Goal: Answer question/provide support: Share knowledge or assist other users

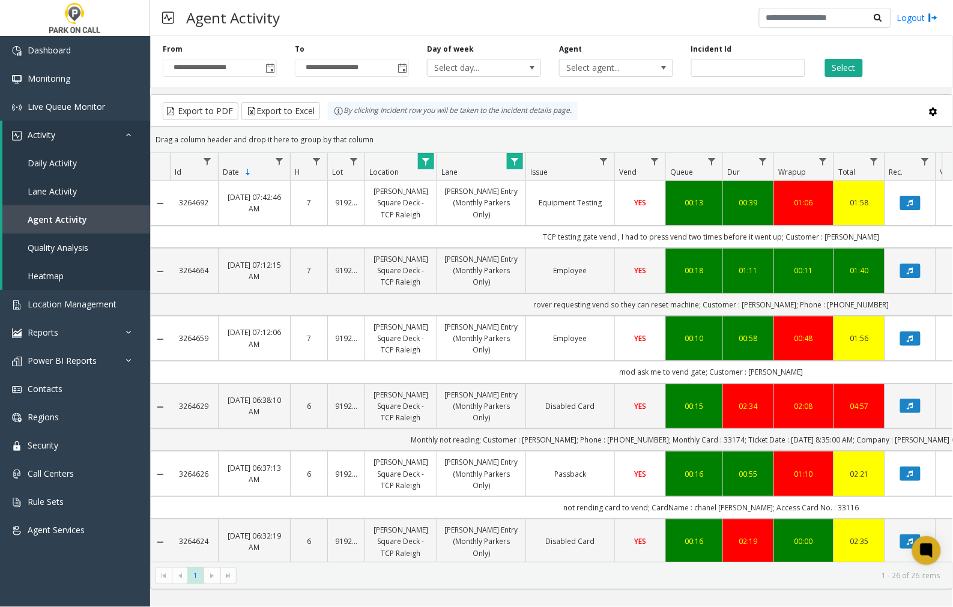
scroll to position [193, 148]
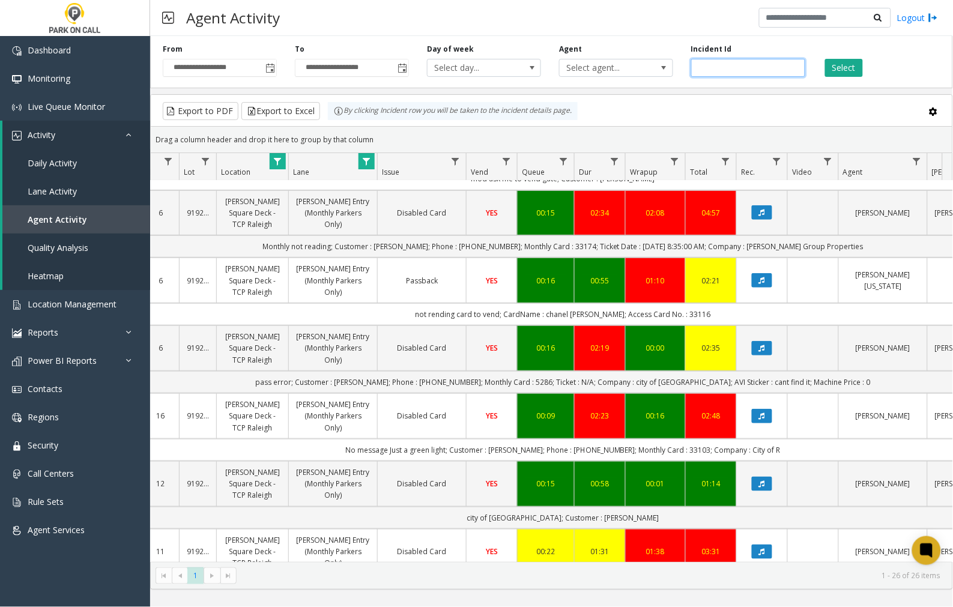
click at [700, 70] on input "number" at bounding box center [748, 68] width 114 height 18
paste input "*******"
click at [853, 70] on button "Select" at bounding box center [844, 68] width 38 height 18
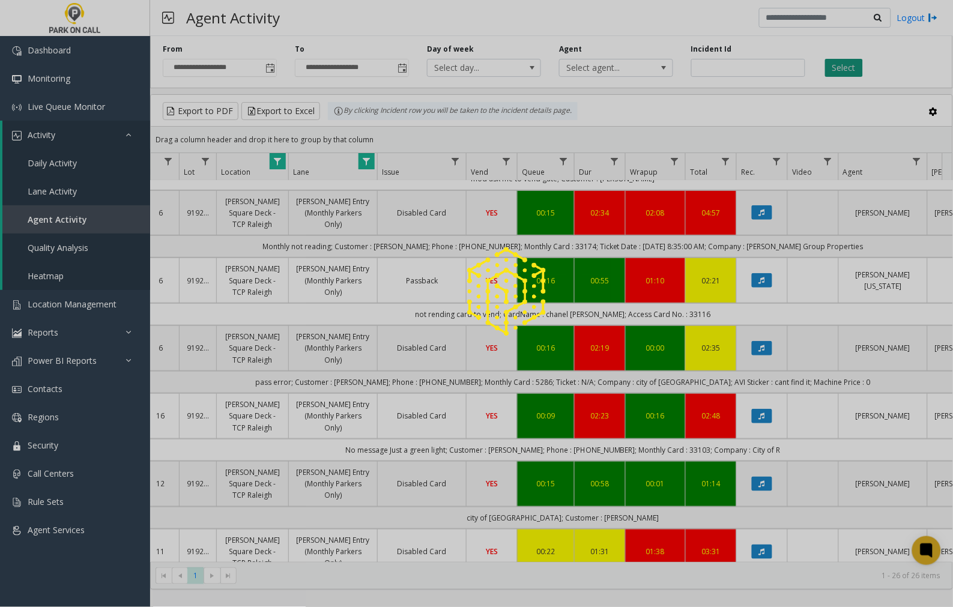
scroll to position [0, 148]
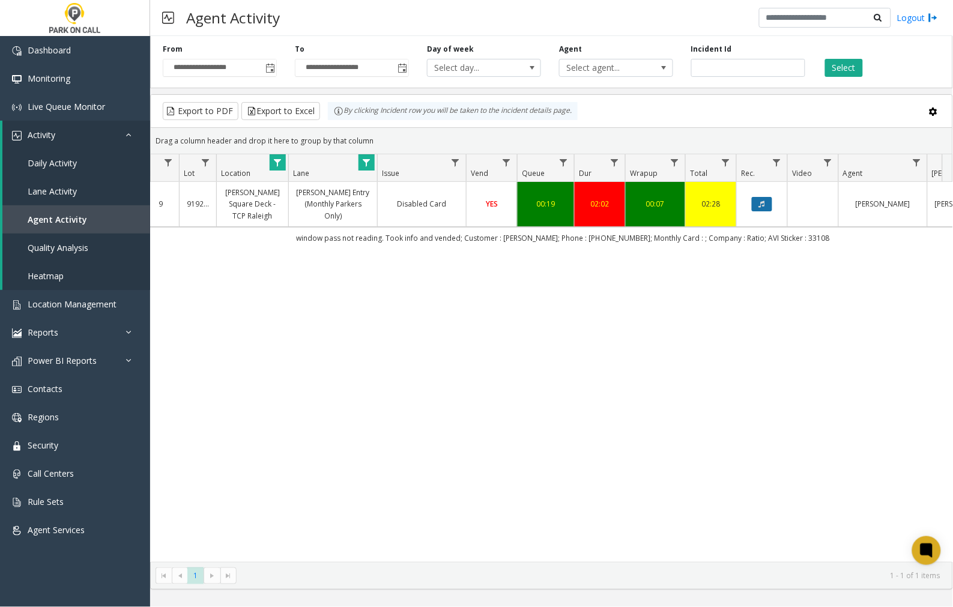
click at [759, 204] on icon "Data table" at bounding box center [762, 204] width 6 height 7
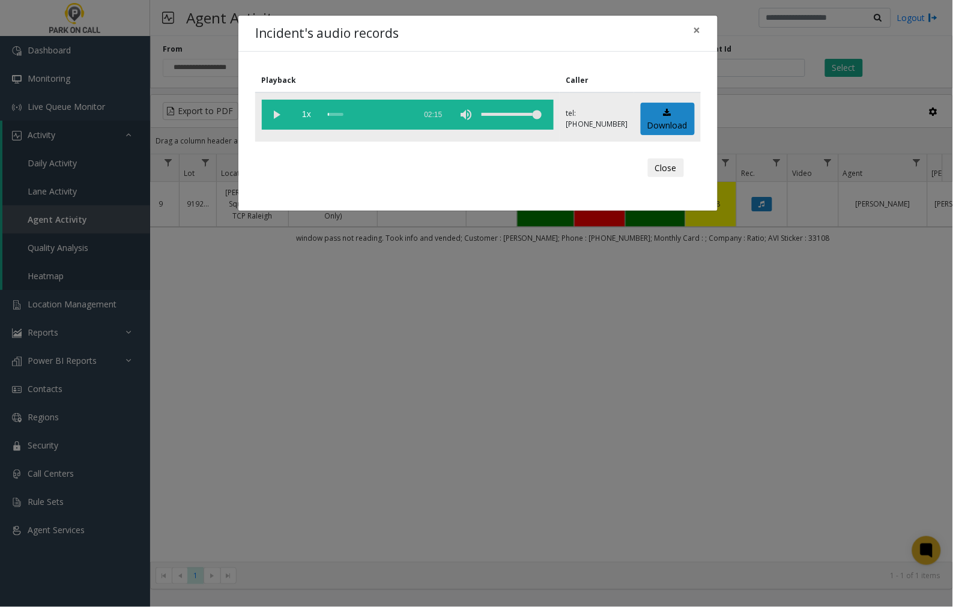
click at [275, 114] on vg-play-pause at bounding box center [277, 115] width 30 height 30
click at [697, 29] on span "×" at bounding box center [697, 30] width 7 height 17
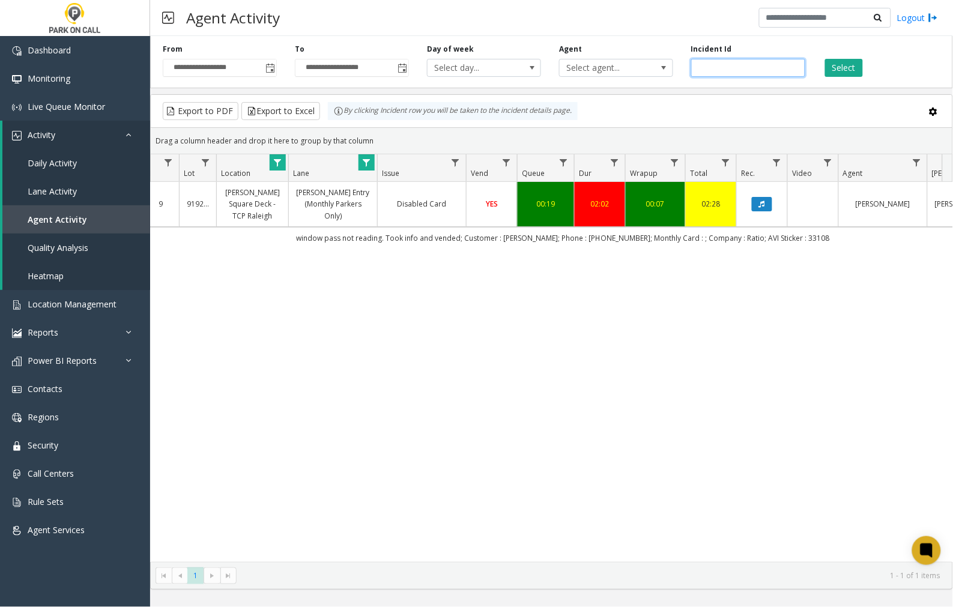
drag, startPoint x: 730, startPoint y: 68, endPoint x: 674, endPoint y: 72, distance: 56.0
click at [674, 72] on div "**********" at bounding box center [551, 59] width 803 height 57
paste input "number"
click at [839, 64] on button "Select" at bounding box center [844, 68] width 38 height 18
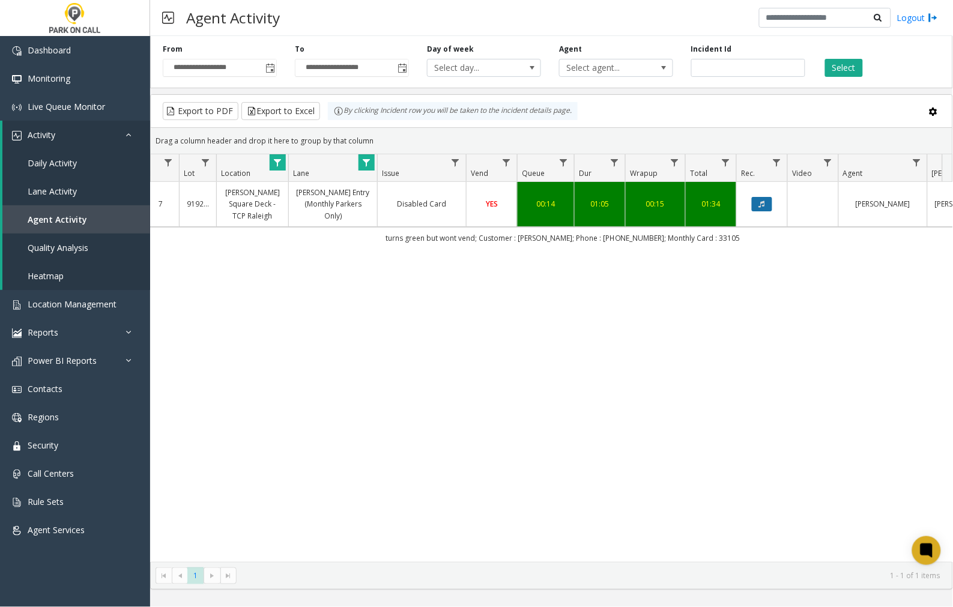
click at [761, 202] on icon "Data table" at bounding box center [762, 204] width 6 height 7
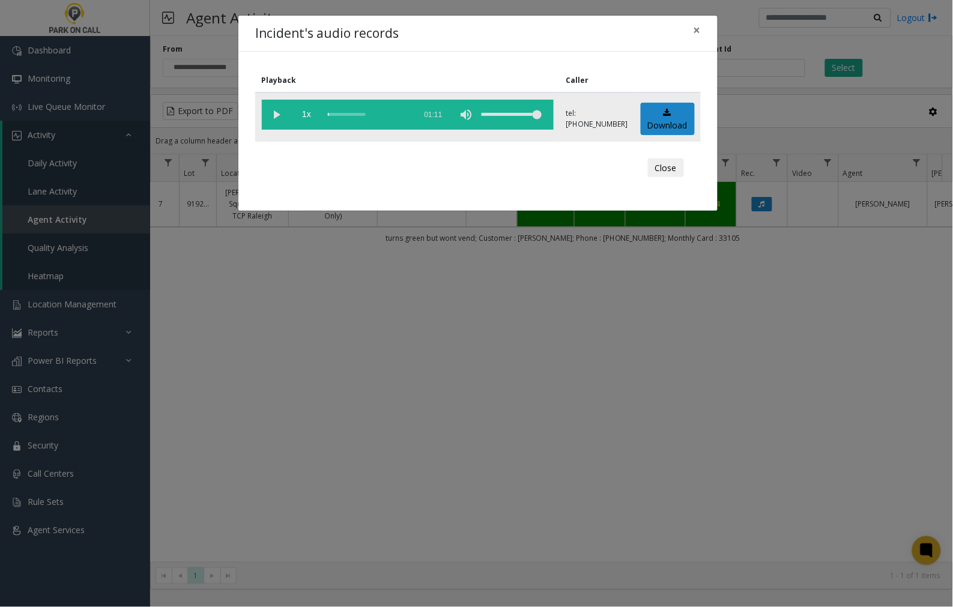
click at [278, 112] on vg-play-pause at bounding box center [277, 115] width 30 height 30
click at [272, 115] on vg-play-pause at bounding box center [277, 115] width 30 height 30
click at [278, 112] on vg-play-pause at bounding box center [277, 115] width 30 height 30
click at [697, 27] on span "×" at bounding box center [697, 30] width 7 height 17
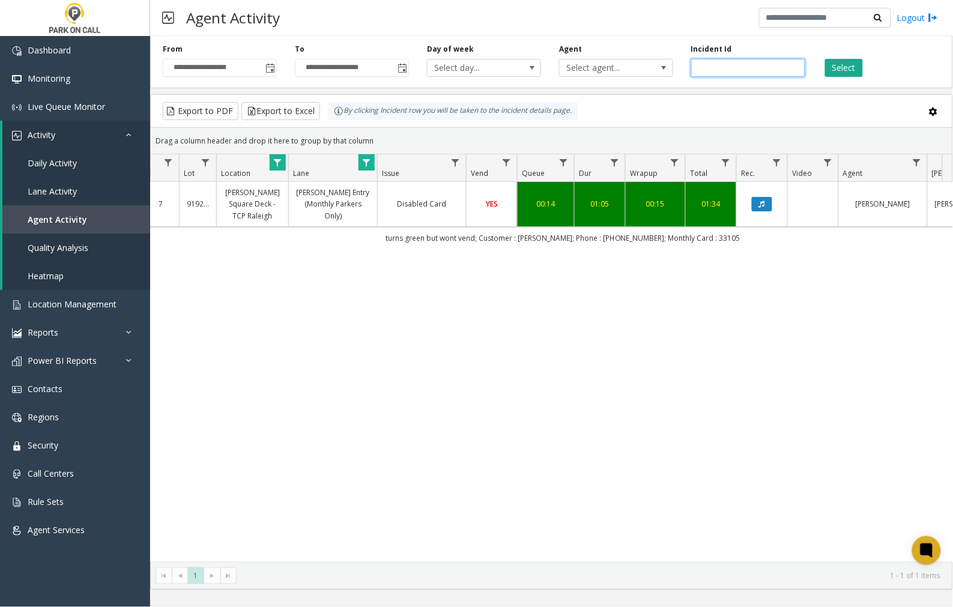
drag, startPoint x: 734, startPoint y: 68, endPoint x: 682, endPoint y: 69, distance: 51.6
click at [682, 69] on div "Incident Id *******" at bounding box center [748, 60] width 132 height 33
paste input "number"
click at [849, 67] on button "Select" at bounding box center [844, 68] width 38 height 18
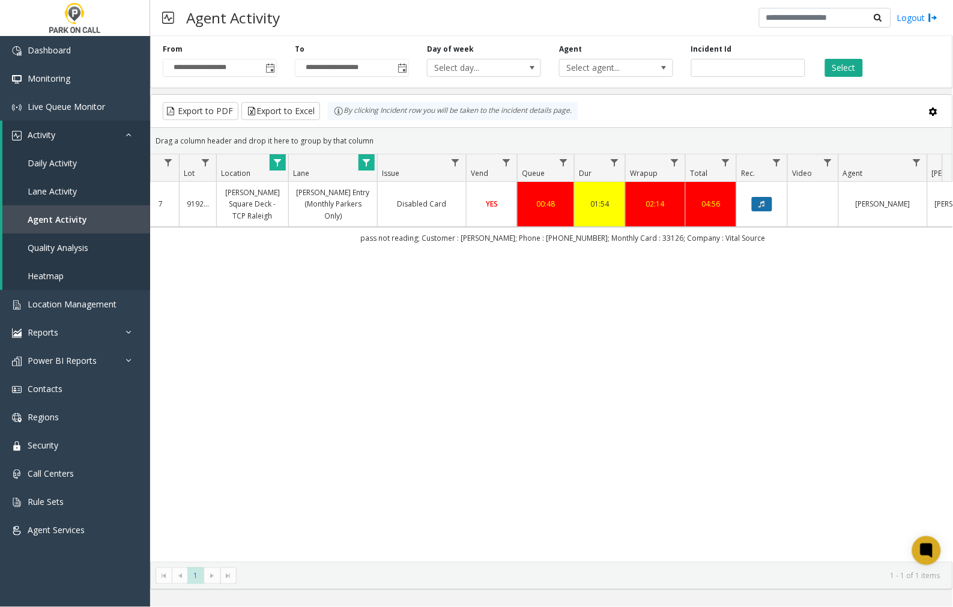
click at [766, 201] on button "Data table" at bounding box center [762, 204] width 20 height 14
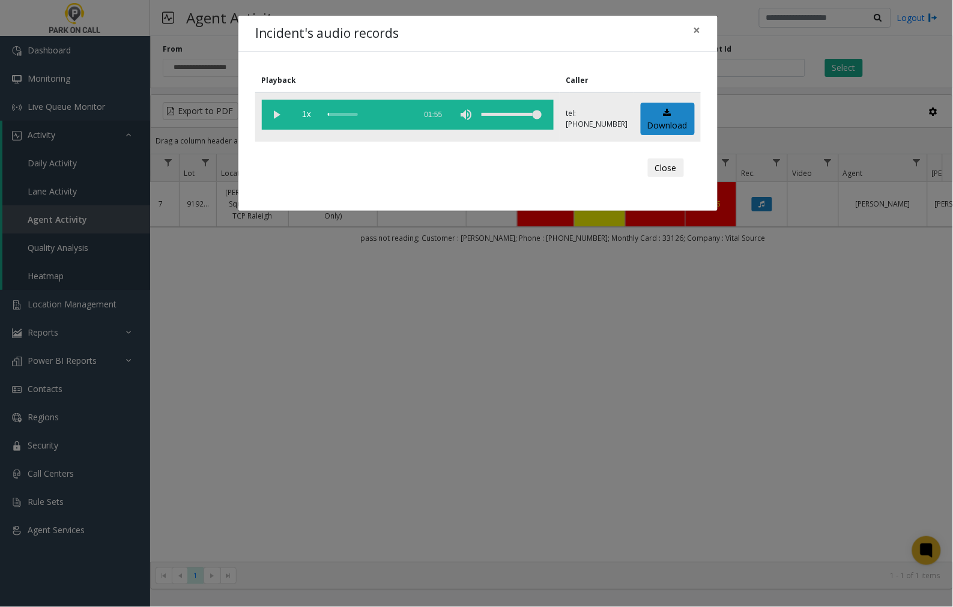
click at [271, 113] on vg-play-pause at bounding box center [277, 115] width 30 height 30
click at [698, 28] on span "×" at bounding box center [697, 30] width 7 height 17
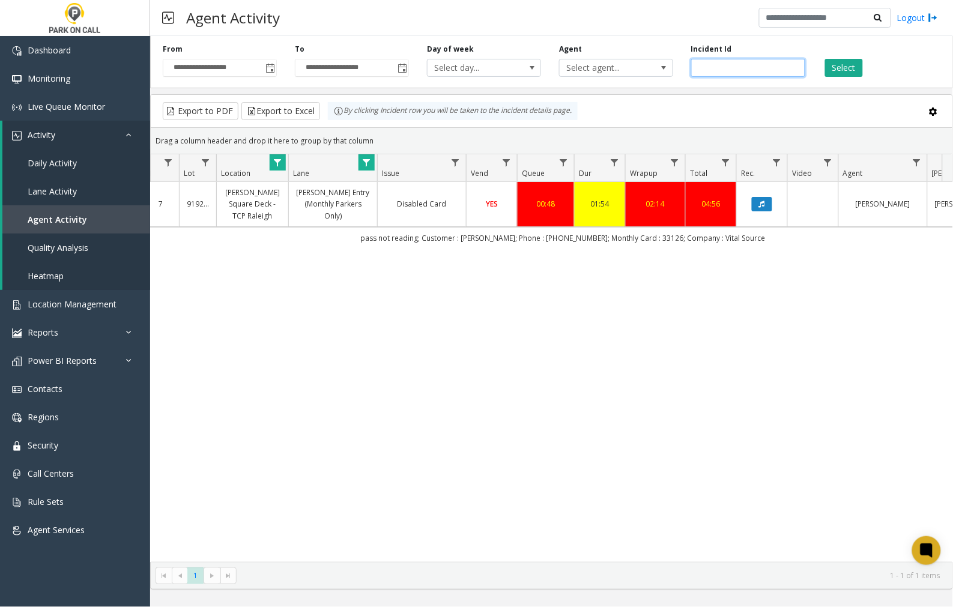
drag, startPoint x: 758, startPoint y: 69, endPoint x: 680, endPoint y: 82, distance: 78.6
click at [680, 82] on div "**********" at bounding box center [551, 59] width 803 height 57
paste input "number"
click at [843, 66] on button "Select" at bounding box center [844, 68] width 38 height 18
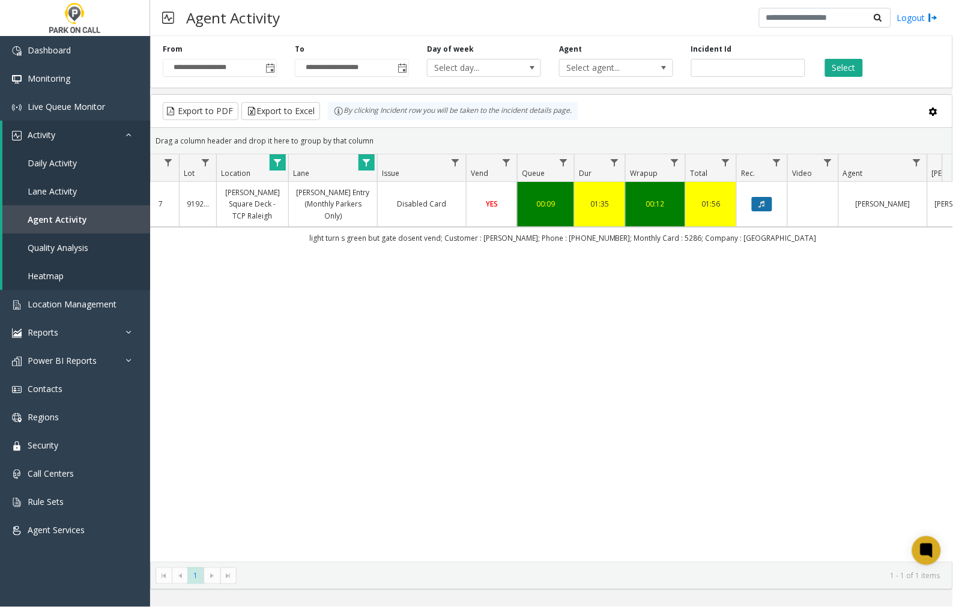
click at [767, 205] on button "Data table" at bounding box center [762, 204] width 20 height 14
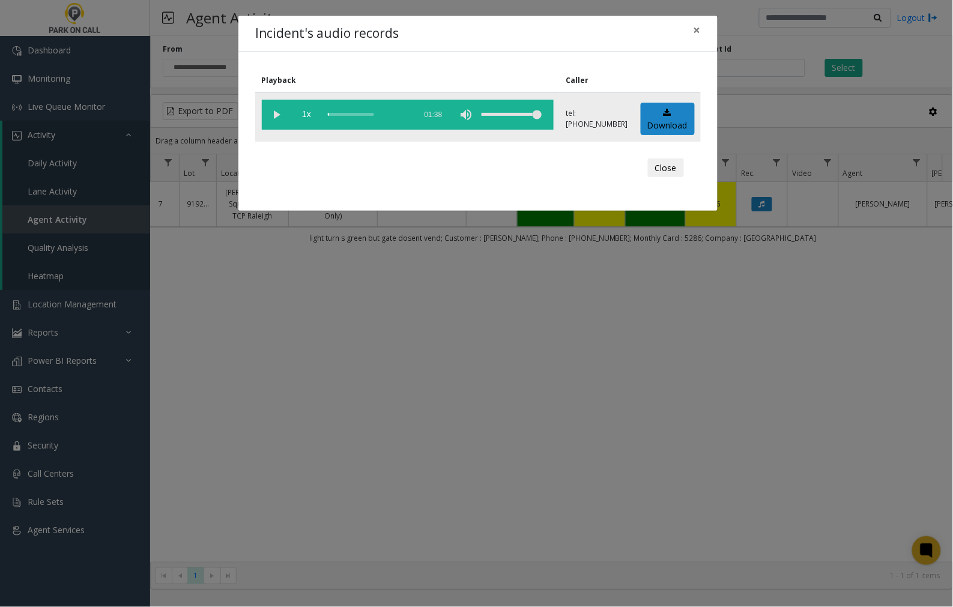
click at [280, 111] on vg-play-pause at bounding box center [277, 115] width 30 height 30
click at [697, 30] on span "×" at bounding box center [697, 30] width 7 height 17
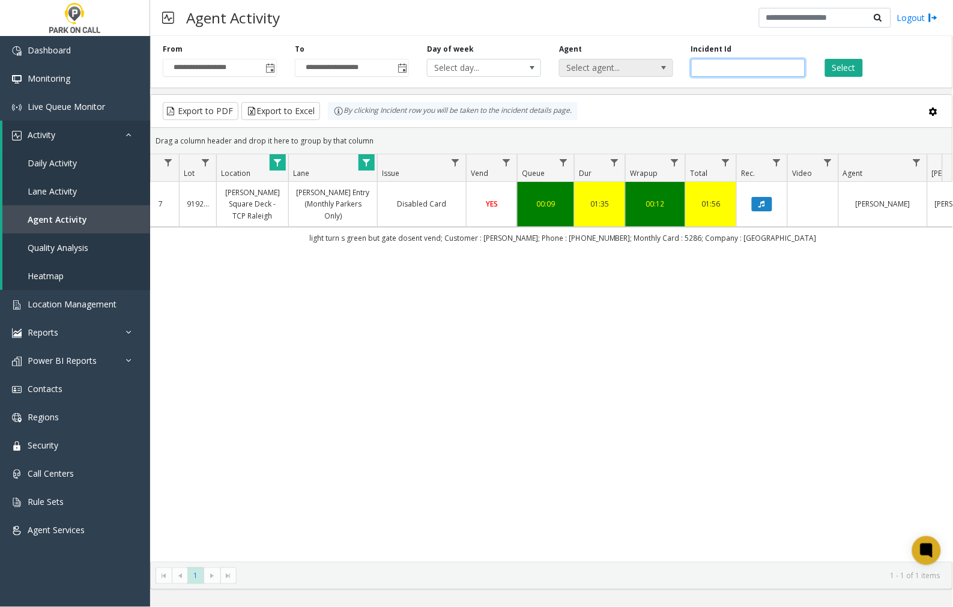
drag, startPoint x: 743, startPoint y: 67, endPoint x: 655, endPoint y: 72, distance: 88.4
click at [655, 72] on div "**********" at bounding box center [551, 59] width 803 height 57
paste input "number"
click at [833, 66] on button "Select" at bounding box center [844, 68] width 38 height 18
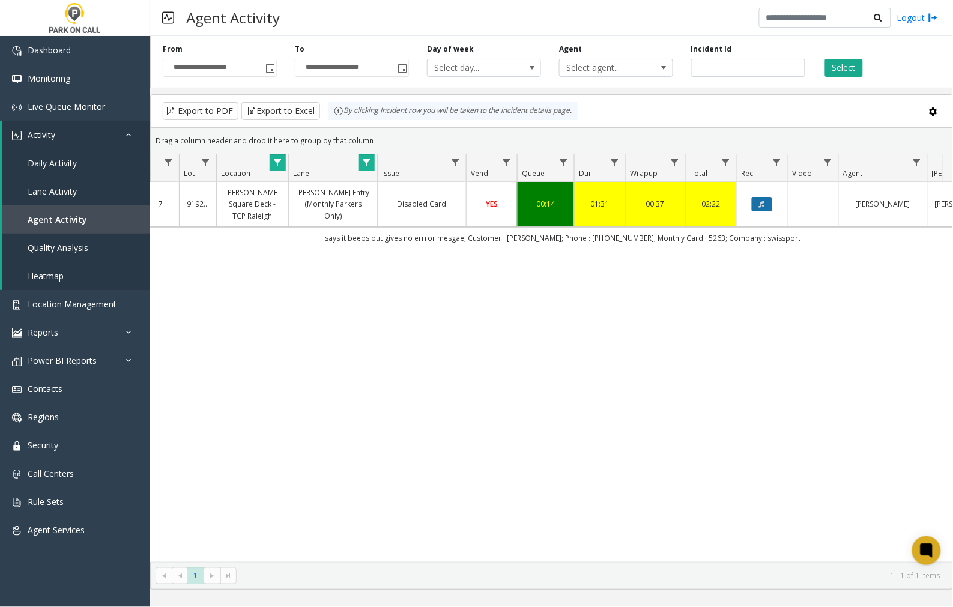
click at [757, 200] on button "Data table" at bounding box center [762, 204] width 20 height 14
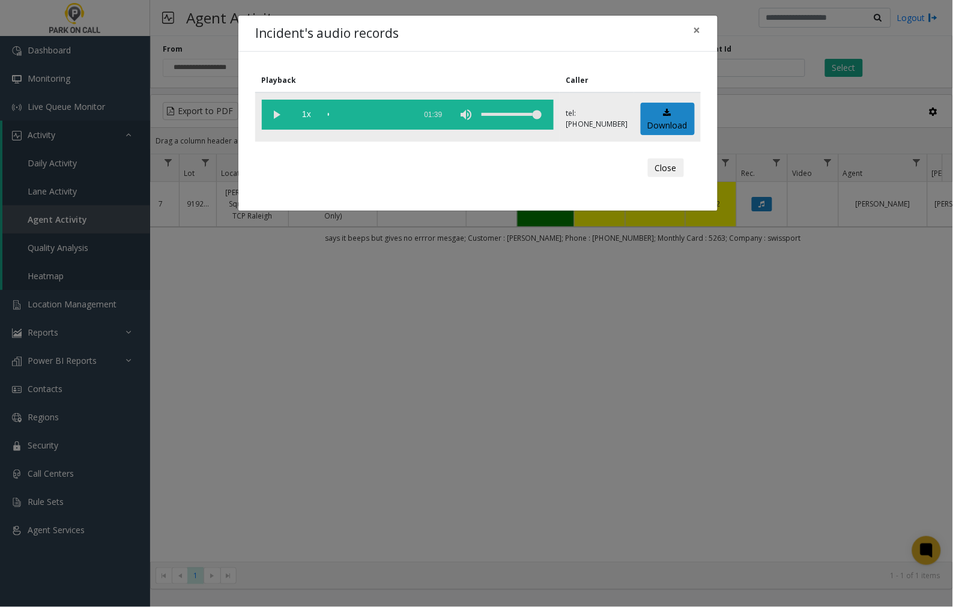
click at [278, 111] on vg-play-pause at bounding box center [277, 115] width 30 height 30
drag, startPoint x: 692, startPoint y: 36, endPoint x: 697, endPoint y: 30, distance: 7.3
click at [697, 30] on span "×" at bounding box center [697, 30] width 7 height 17
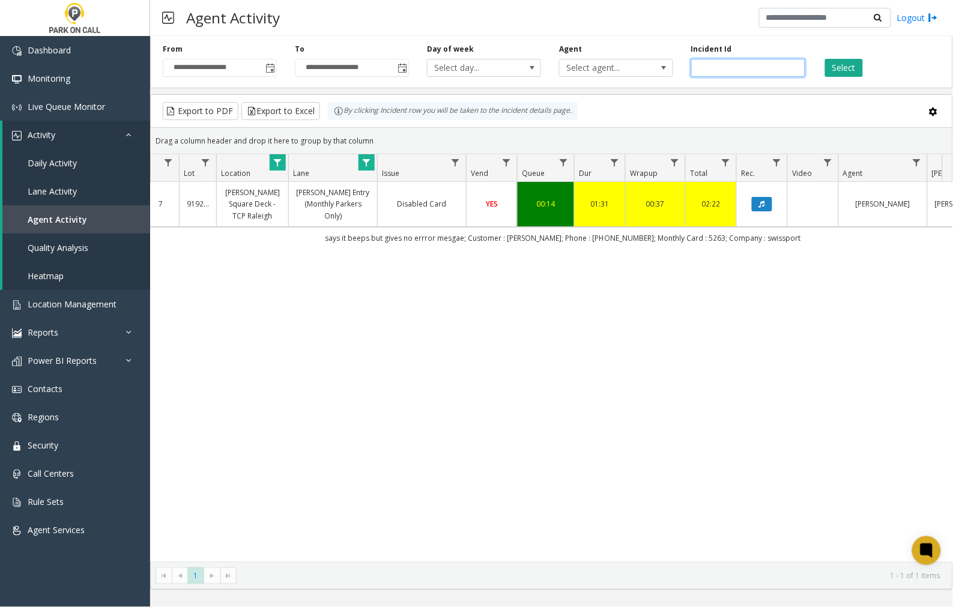
drag, startPoint x: 731, startPoint y: 66, endPoint x: 679, endPoint y: 68, distance: 52.9
click at [679, 68] on div "**********" at bounding box center [551, 59] width 803 height 57
paste input "number"
type input "*******"
click at [826, 61] on button "Select" at bounding box center [844, 68] width 38 height 18
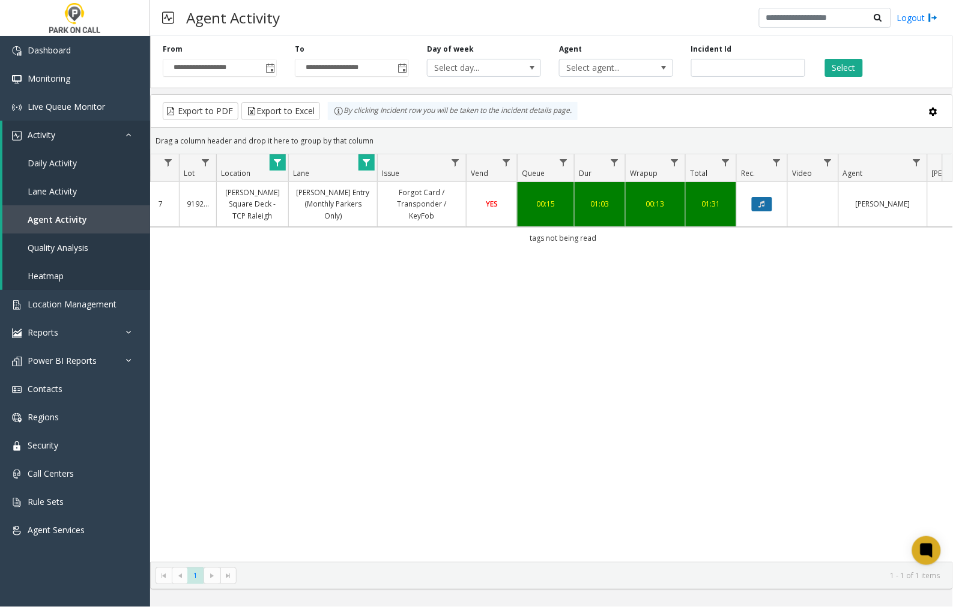
click at [759, 202] on icon "Data table" at bounding box center [762, 204] width 6 height 7
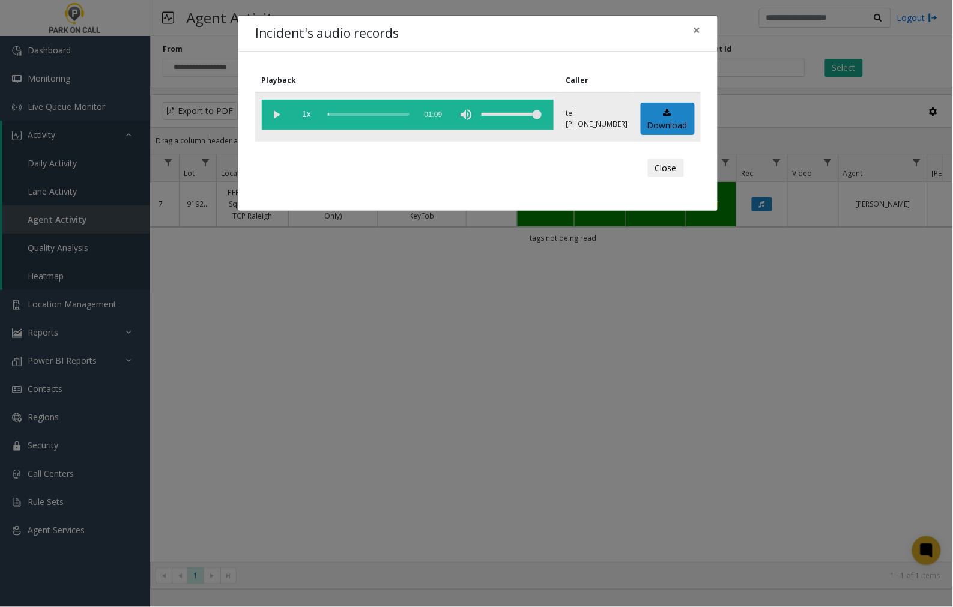
click at [277, 114] on vg-play-pause at bounding box center [277, 115] width 30 height 30
click at [694, 27] on span "×" at bounding box center [697, 30] width 7 height 17
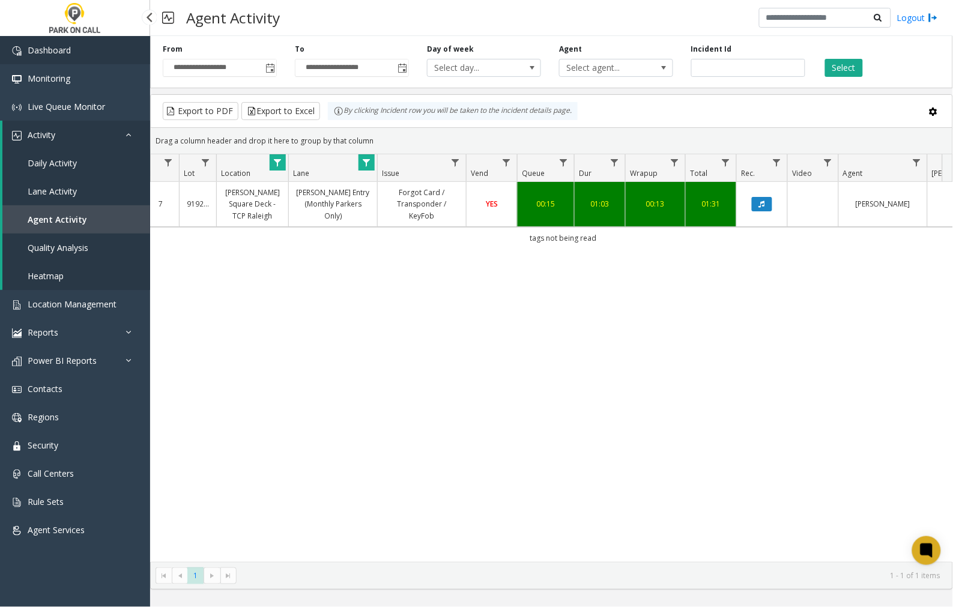
click at [68, 44] on span "Dashboard" at bounding box center [49, 49] width 43 height 11
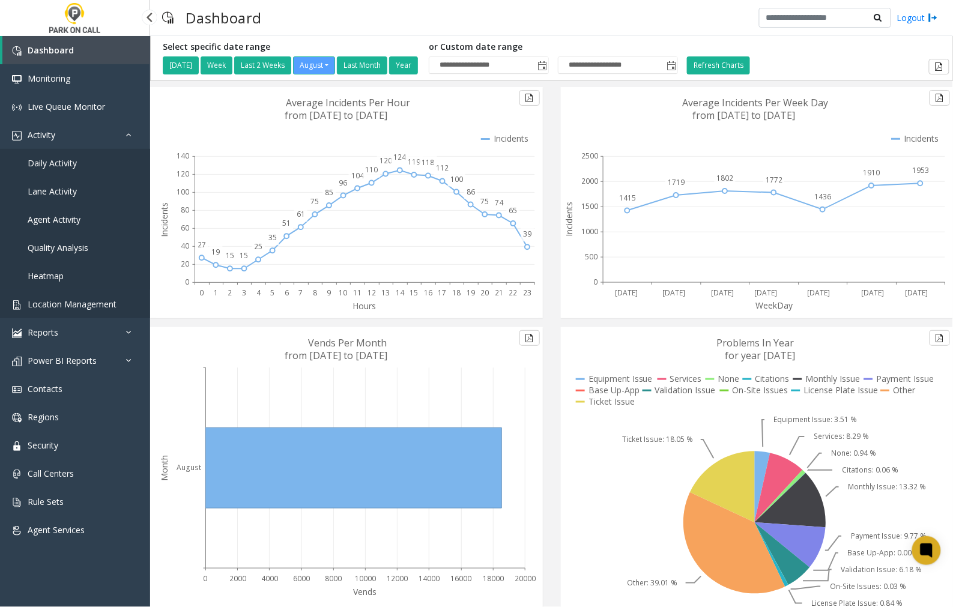
click at [64, 306] on span "Location Management" at bounding box center [72, 303] width 89 height 11
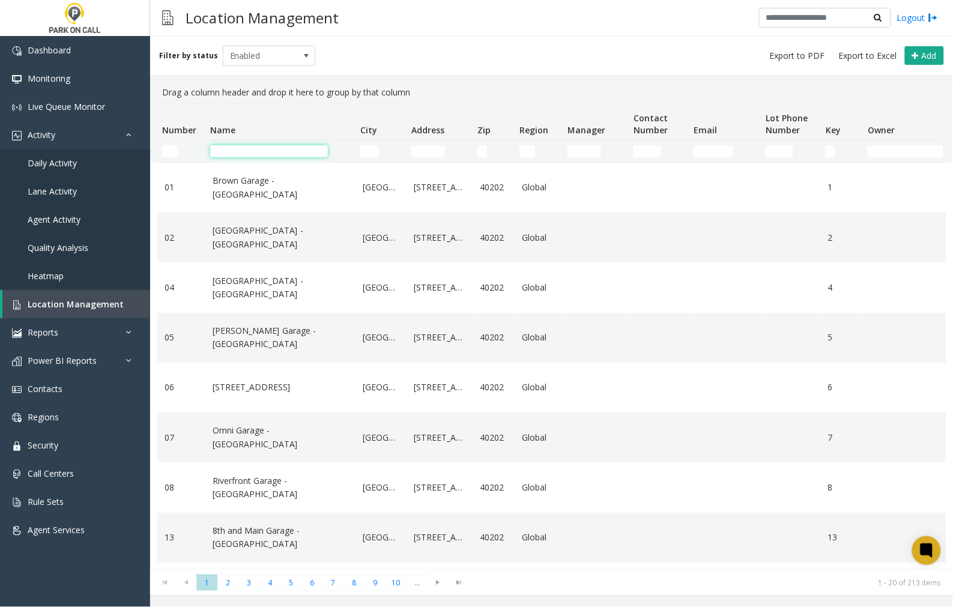
click at [238, 151] on input "Name Filter" at bounding box center [269, 151] width 118 height 12
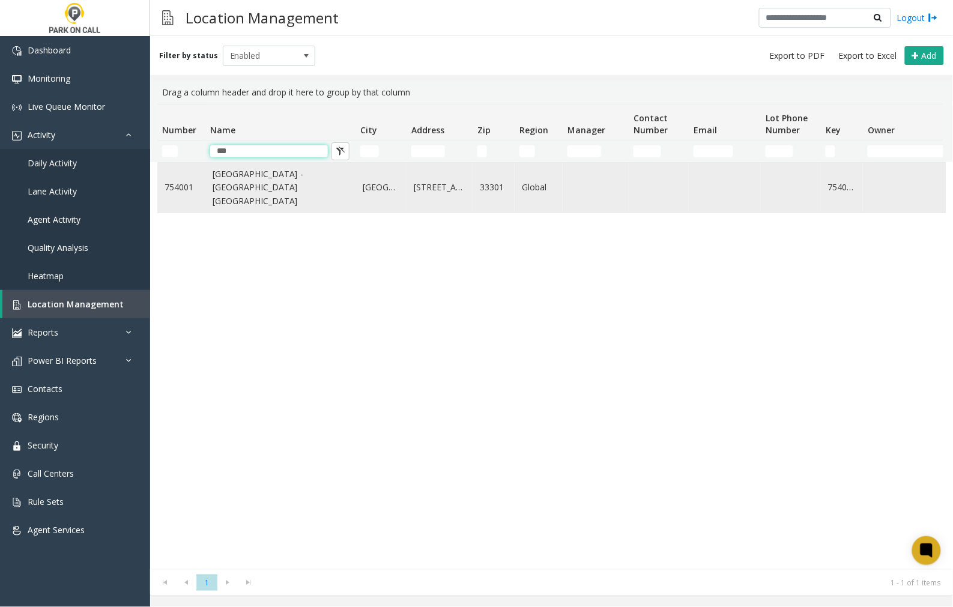
type input "***"
click at [284, 196] on link "[GEOGRAPHIC_DATA] - [GEOGRAPHIC_DATA] [GEOGRAPHIC_DATA]" at bounding box center [281, 188] width 136 height 40
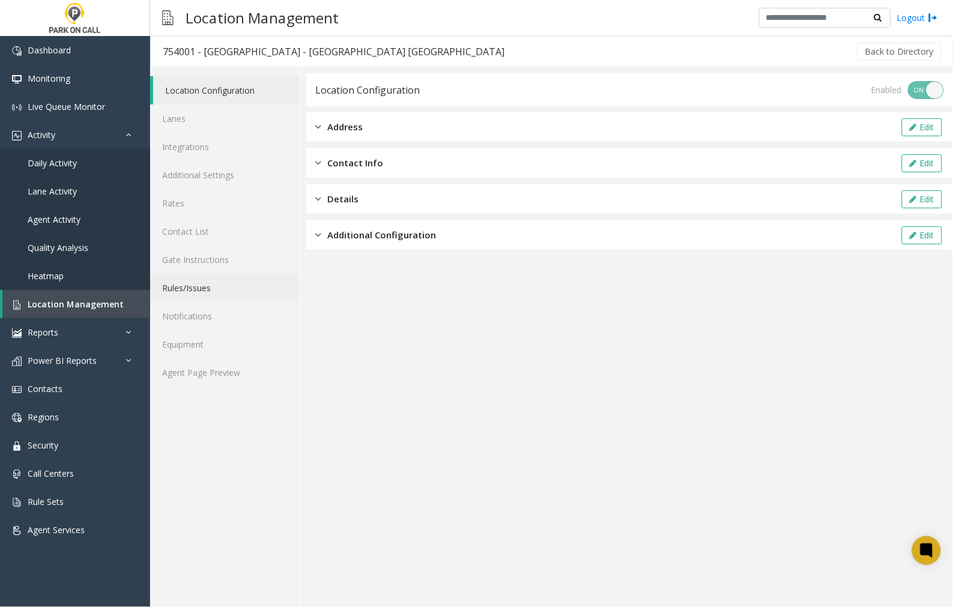
click at [203, 289] on link "Rules/Issues" at bounding box center [225, 288] width 150 height 28
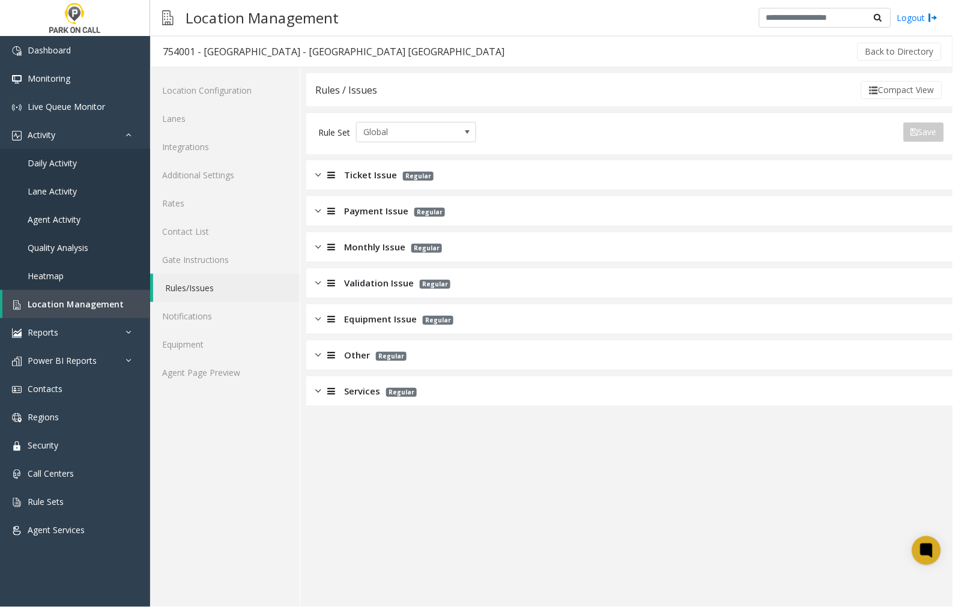
click at [317, 176] on img at bounding box center [318, 175] width 6 height 14
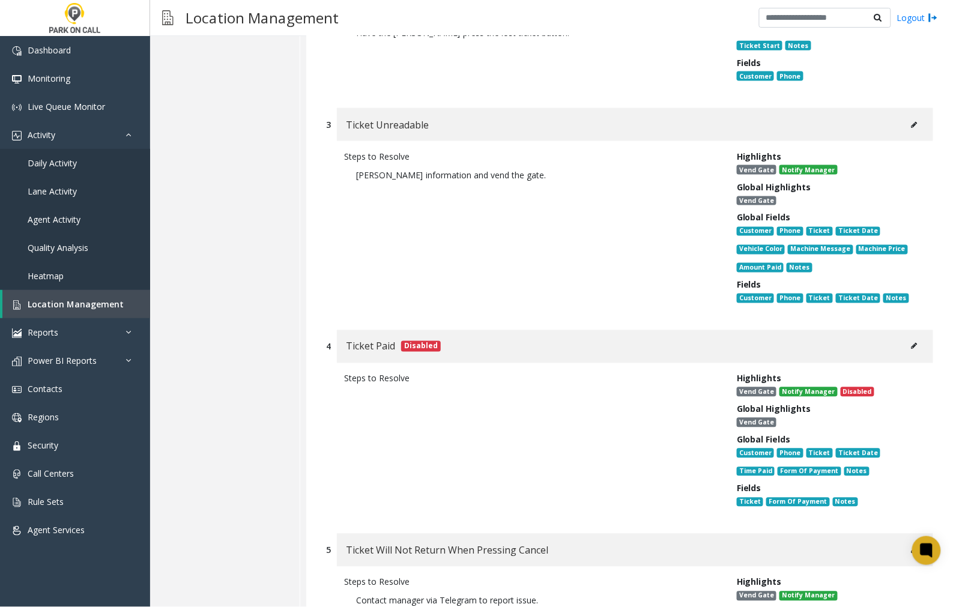
scroll to position [467, 0]
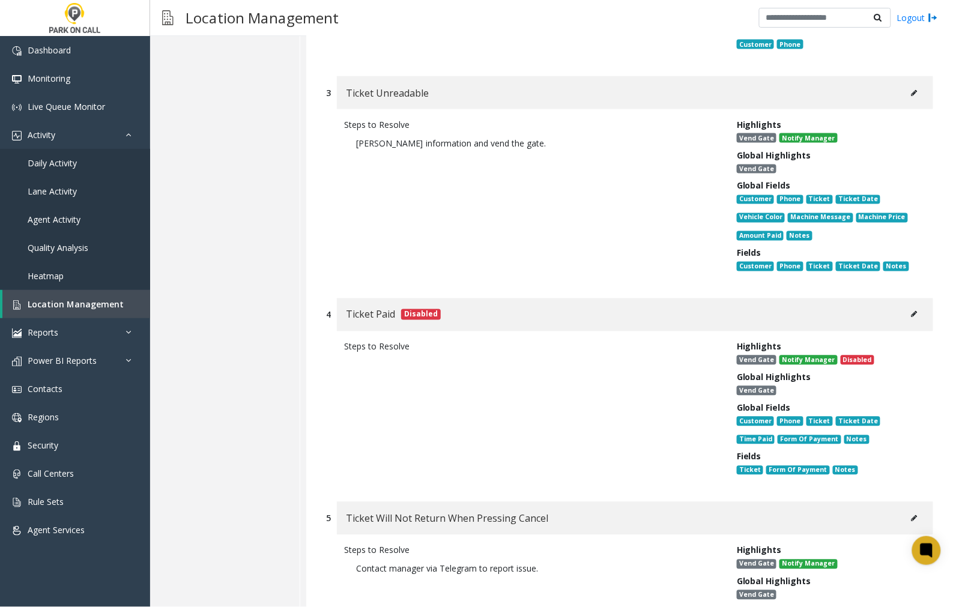
click at [912, 311] on icon at bounding box center [915, 314] width 6 height 7
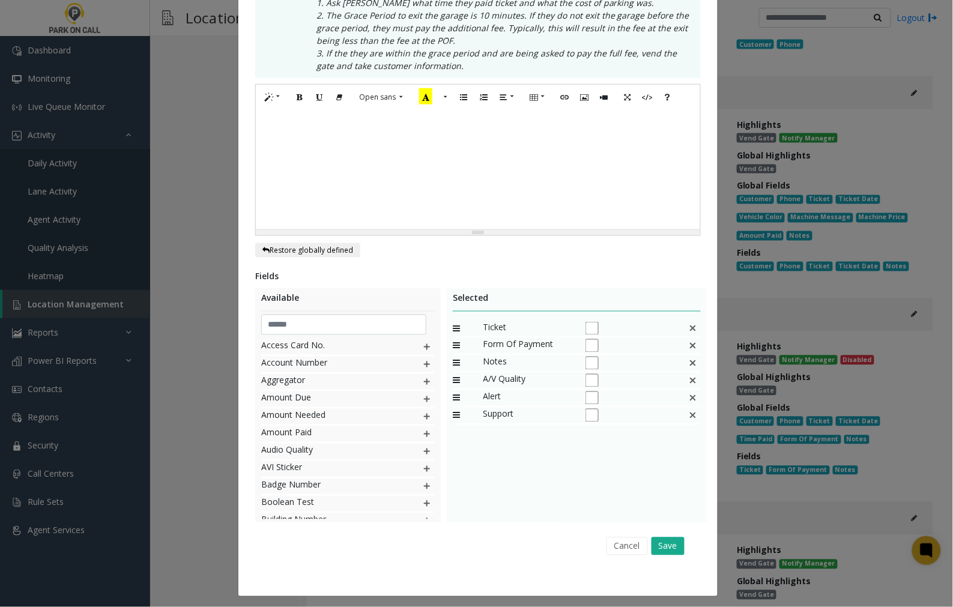
scroll to position [283, 0]
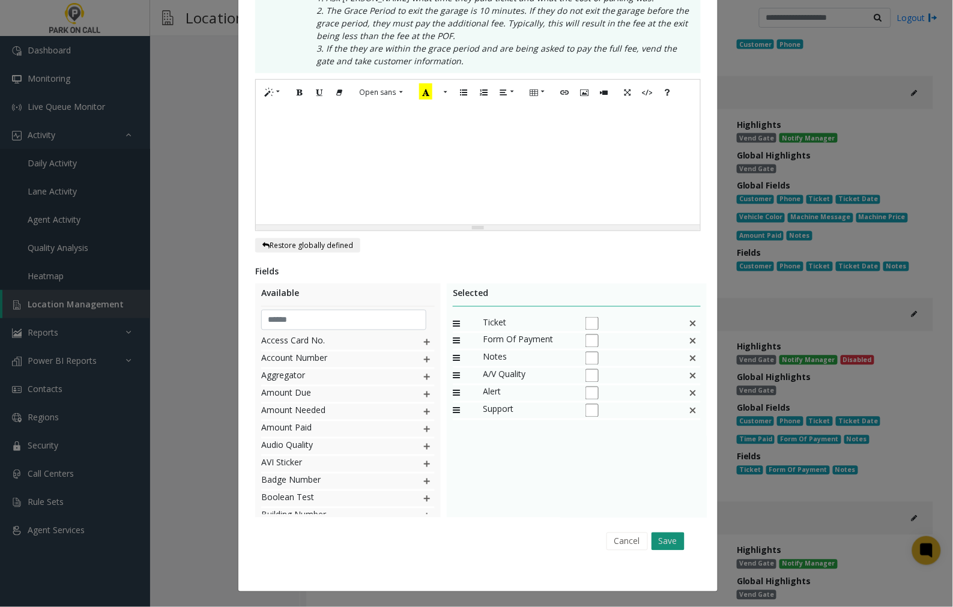
click at [670, 538] on button "Save" at bounding box center [668, 542] width 33 height 18
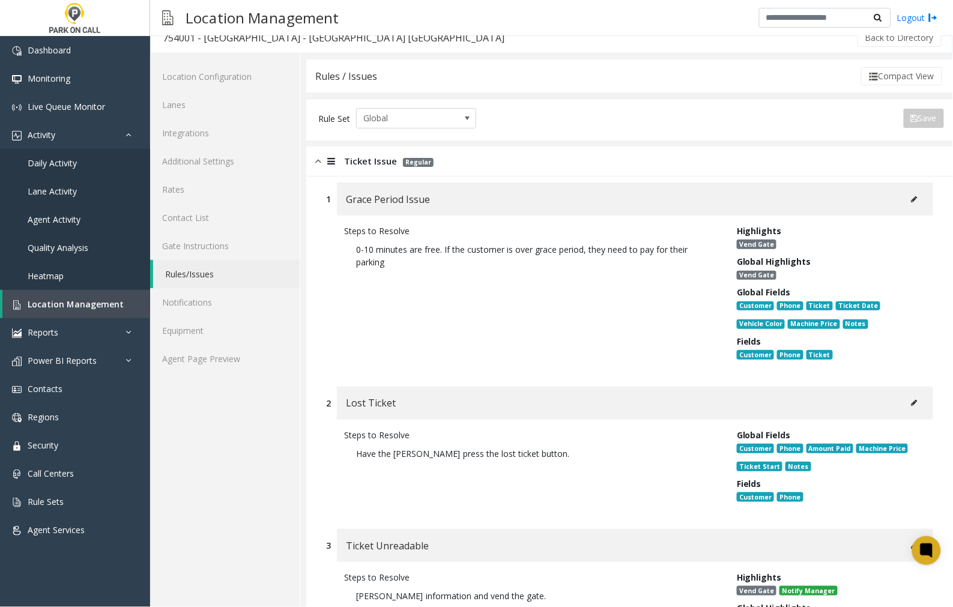
scroll to position [0, 0]
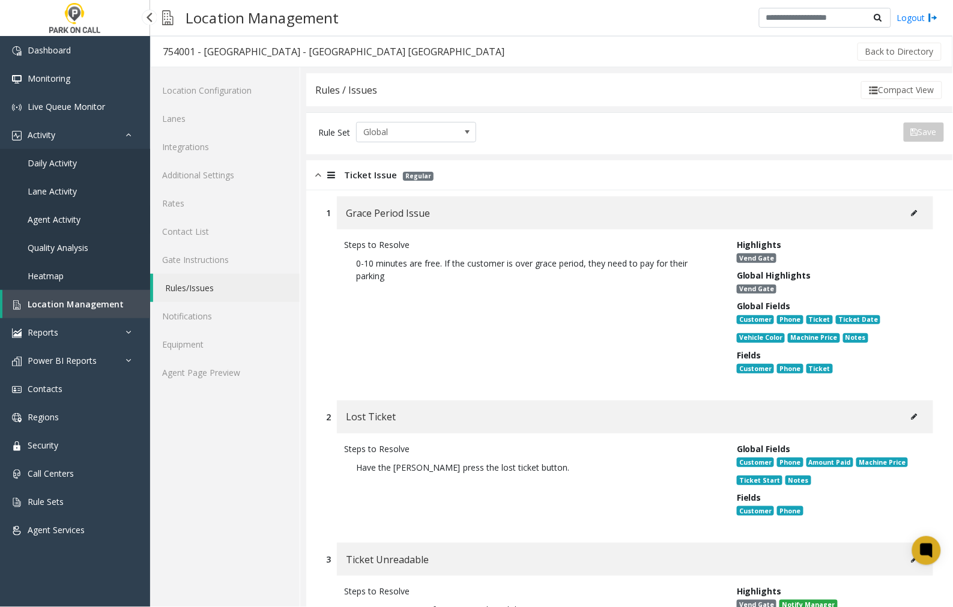
click at [58, 219] on span "Agent Activity" at bounding box center [54, 219] width 53 height 11
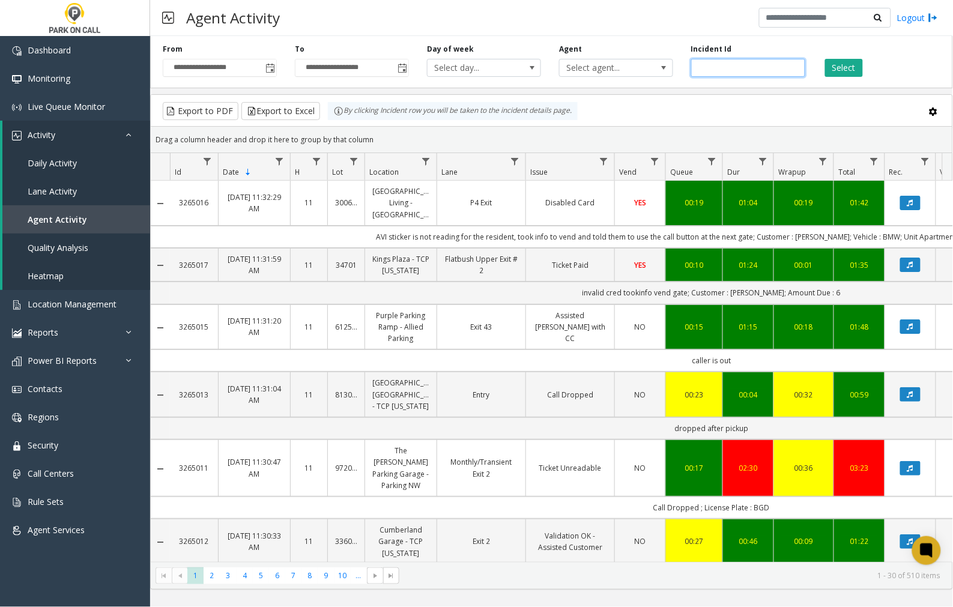
click at [706, 66] on input "number" at bounding box center [748, 68] width 114 height 18
paste input "*******"
click at [847, 66] on button "Select" at bounding box center [844, 68] width 38 height 18
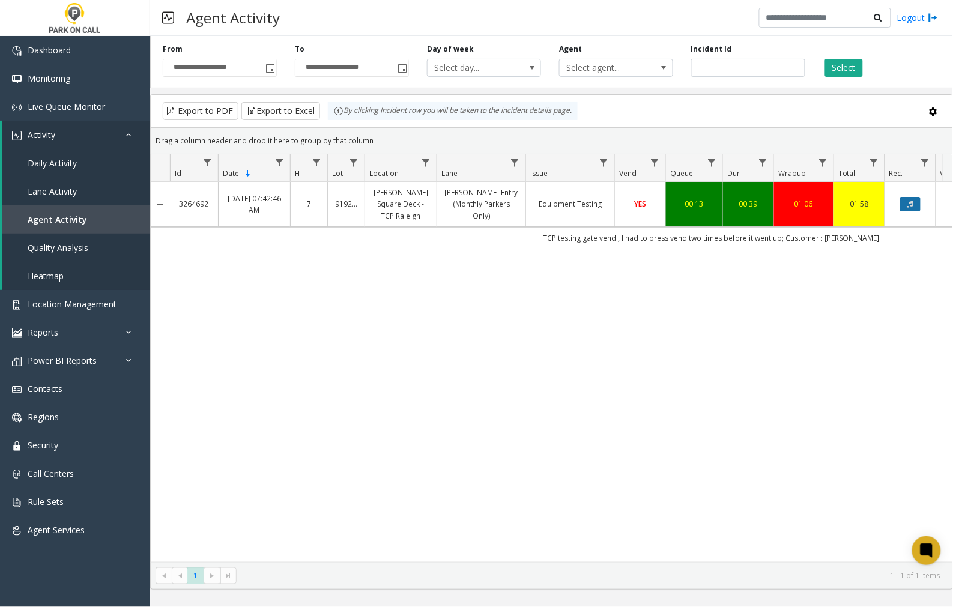
click at [907, 202] on icon "Data table" at bounding box center [910, 204] width 6 height 7
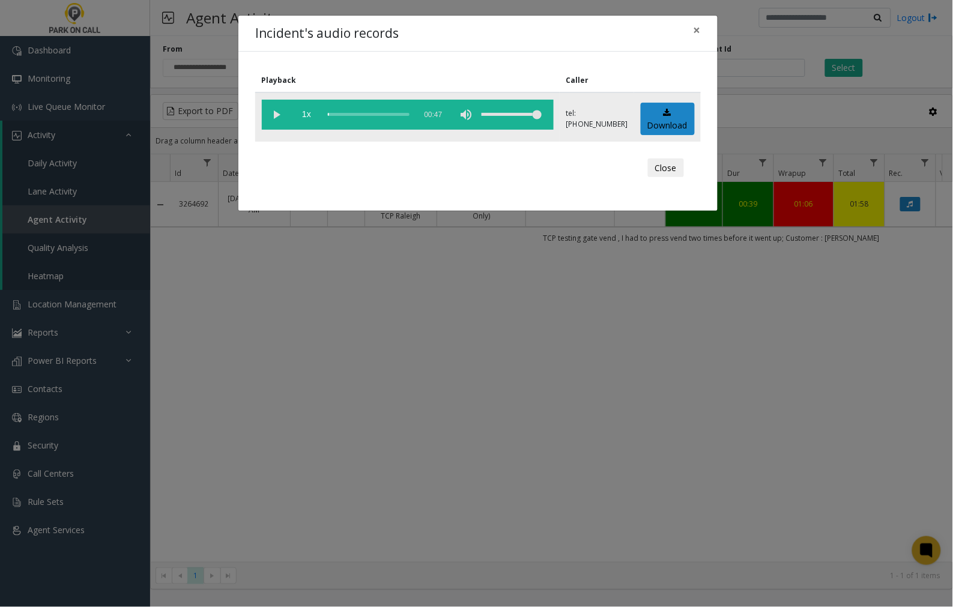
click at [274, 110] on vg-play-pause at bounding box center [277, 115] width 30 height 30
click at [279, 112] on vg-play-pause at bounding box center [277, 115] width 30 height 30
click at [275, 112] on vg-play-pause at bounding box center [277, 115] width 30 height 30
click at [697, 29] on span "×" at bounding box center [697, 30] width 7 height 17
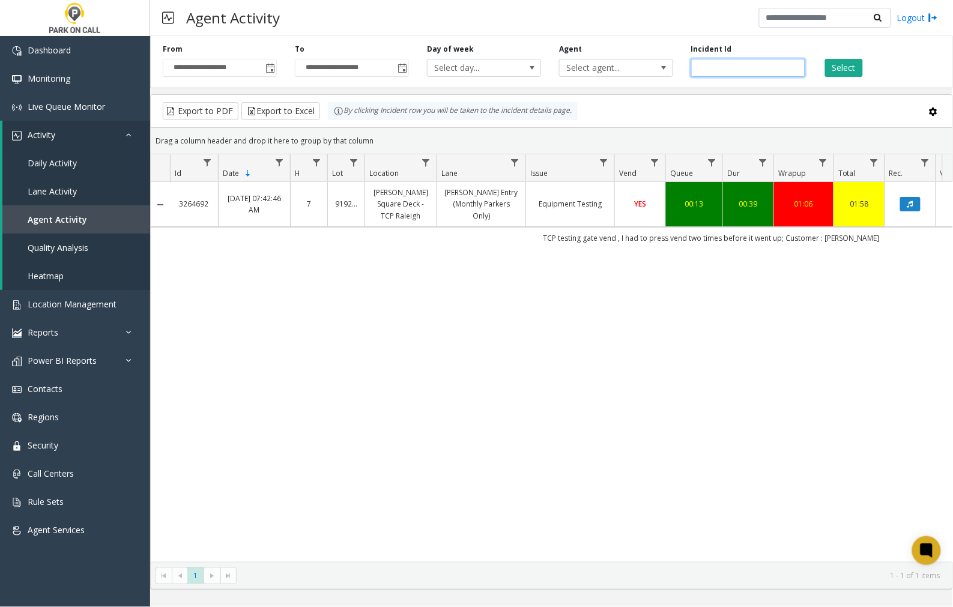
drag, startPoint x: 734, startPoint y: 66, endPoint x: 665, endPoint y: 85, distance: 72.1
click at [665, 85] on div "**********" at bounding box center [551, 59] width 803 height 57
paste input "number"
click at [845, 62] on button "Select" at bounding box center [844, 68] width 38 height 18
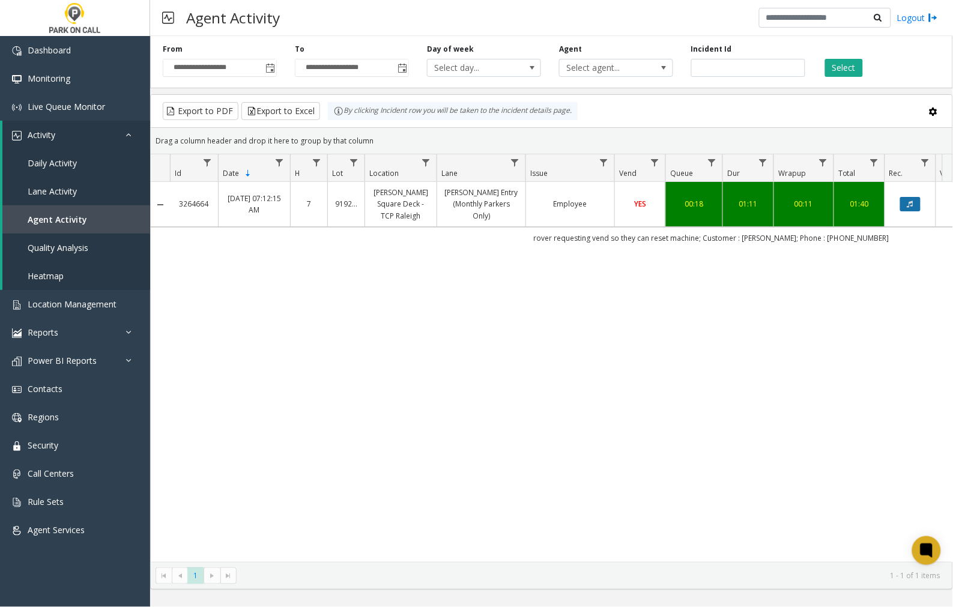
click at [903, 205] on button "Data table" at bounding box center [910, 204] width 20 height 14
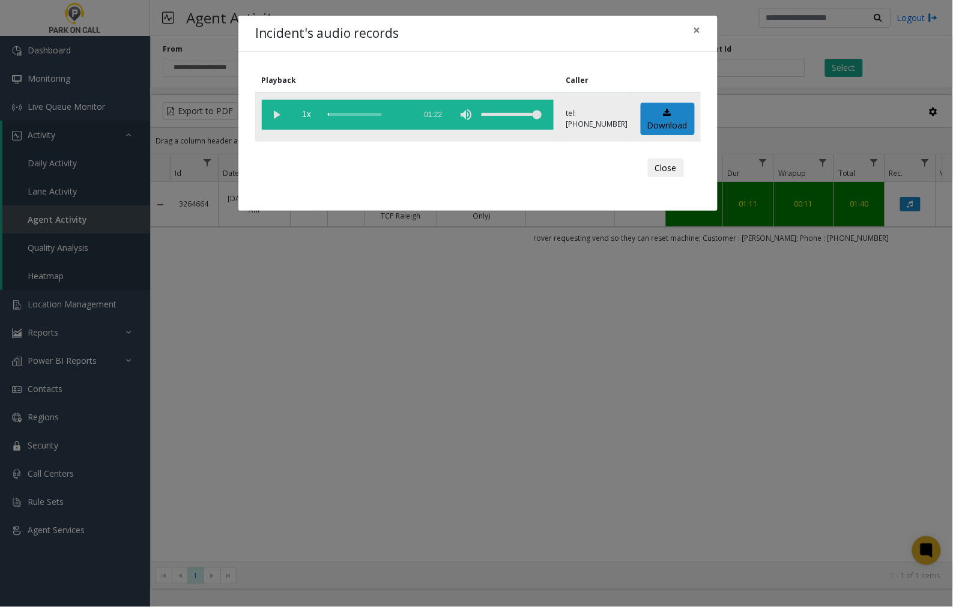
click at [276, 115] on vg-play-pause at bounding box center [277, 115] width 30 height 30
click at [698, 29] on span "×" at bounding box center [697, 30] width 7 height 17
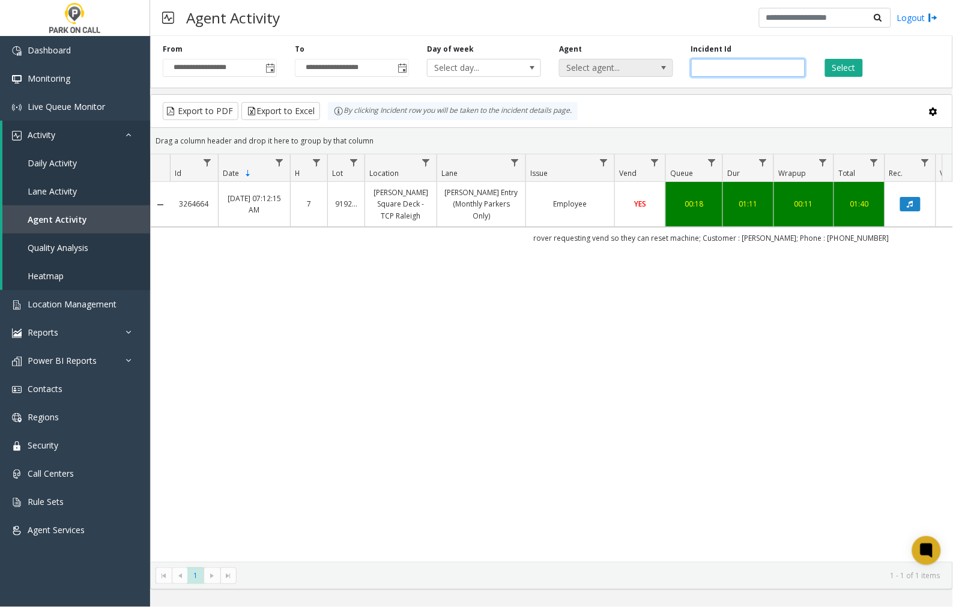
drag, startPoint x: 737, startPoint y: 67, endPoint x: 658, endPoint y: 76, distance: 79.2
click at [658, 76] on div "**********" at bounding box center [551, 59] width 803 height 57
paste input "number"
click at [833, 68] on button "Select" at bounding box center [844, 68] width 38 height 18
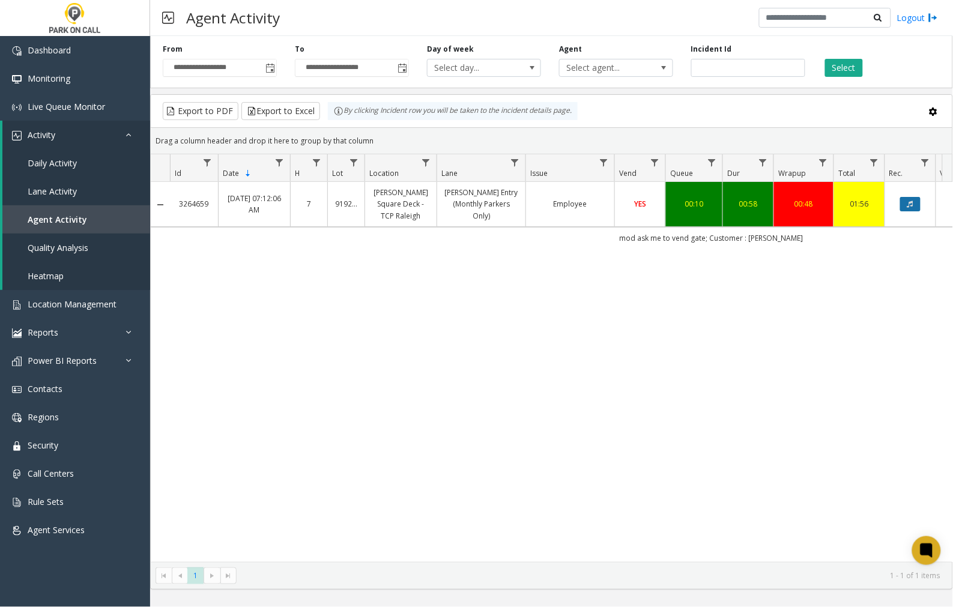
click at [910, 205] on icon "Data table" at bounding box center [910, 204] width 6 height 7
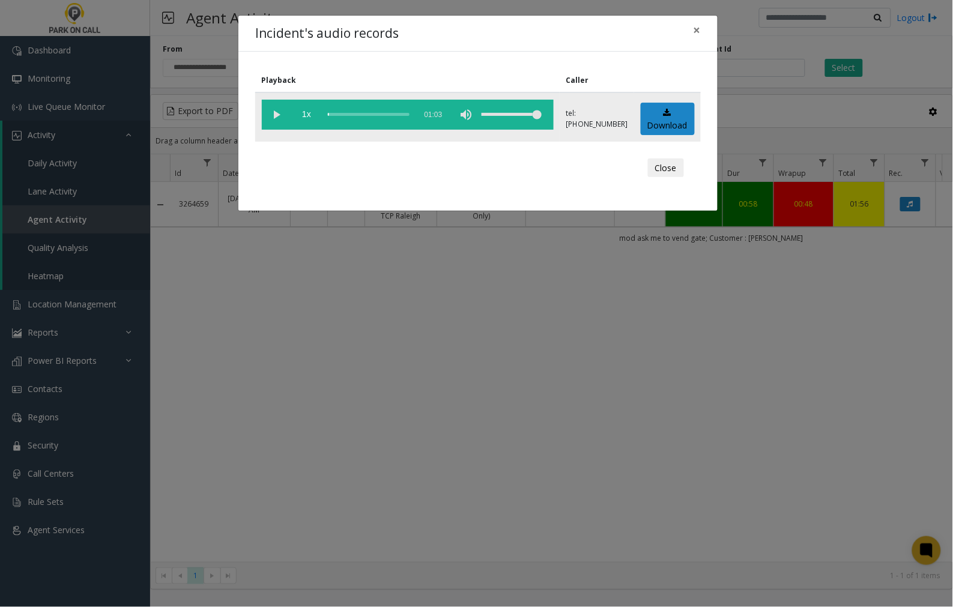
click at [276, 112] on vg-play-pause at bounding box center [277, 115] width 30 height 30
click at [698, 27] on span "×" at bounding box center [697, 30] width 7 height 17
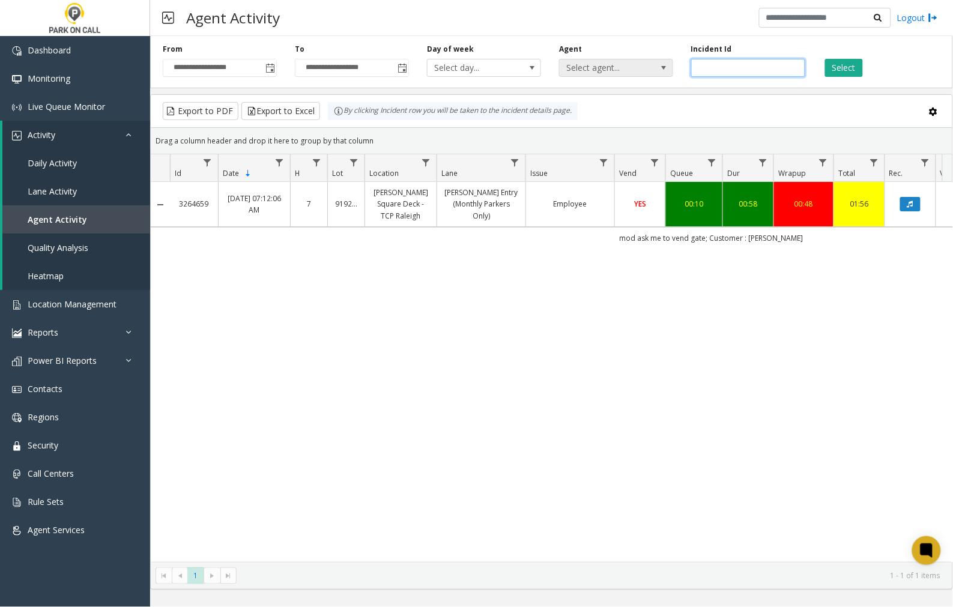
drag, startPoint x: 746, startPoint y: 68, endPoint x: 673, endPoint y: 68, distance: 73.3
click at [676, 73] on div "**********" at bounding box center [551, 59] width 803 height 57
paste input "number"
click at [847, 68] on button "Select" at bounding box center [844, 68] width 38 height 18
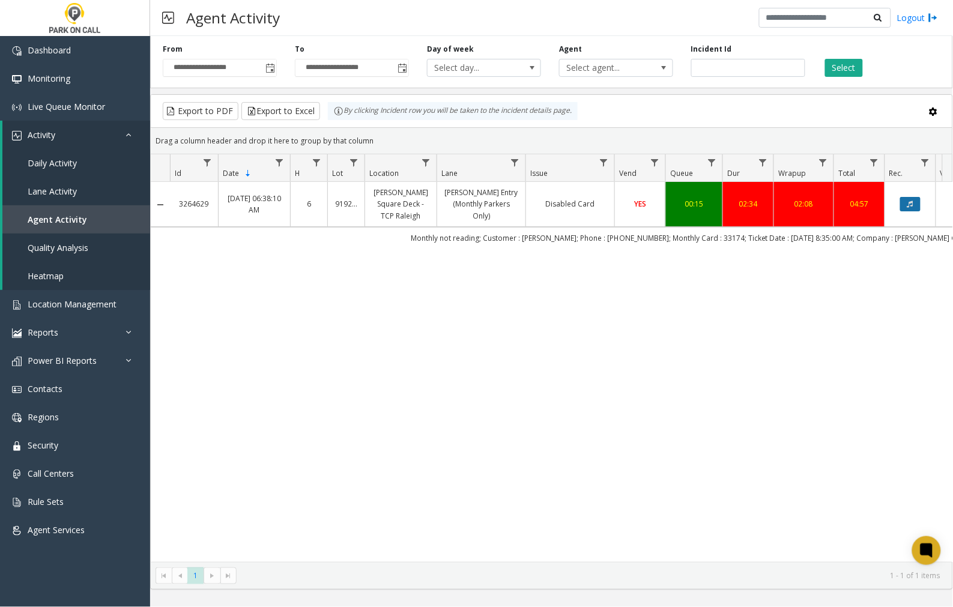
click at [911, 204] on icon "Data table" at bounding box center [910, 204] width 6 height 7
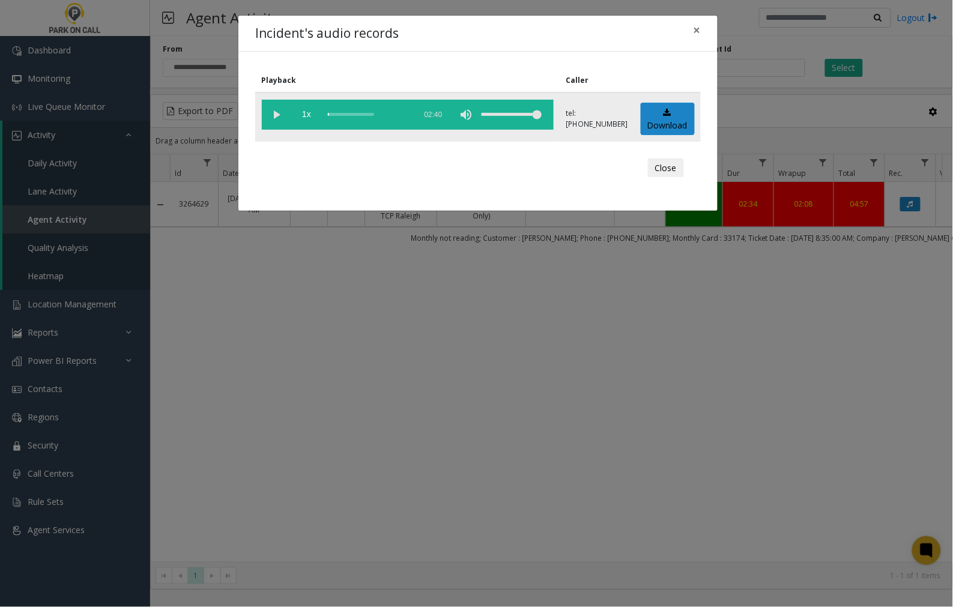
click at [275, 110] on vg-play-pause at bounding box center [277, 115] width 30 height 30
click at [277, 114] on vg-play-pause at bounding box center [277, 115] width 30 height 30
click at [695, 31] on span "×" at bounding box center [697, 30] width 7 height 17
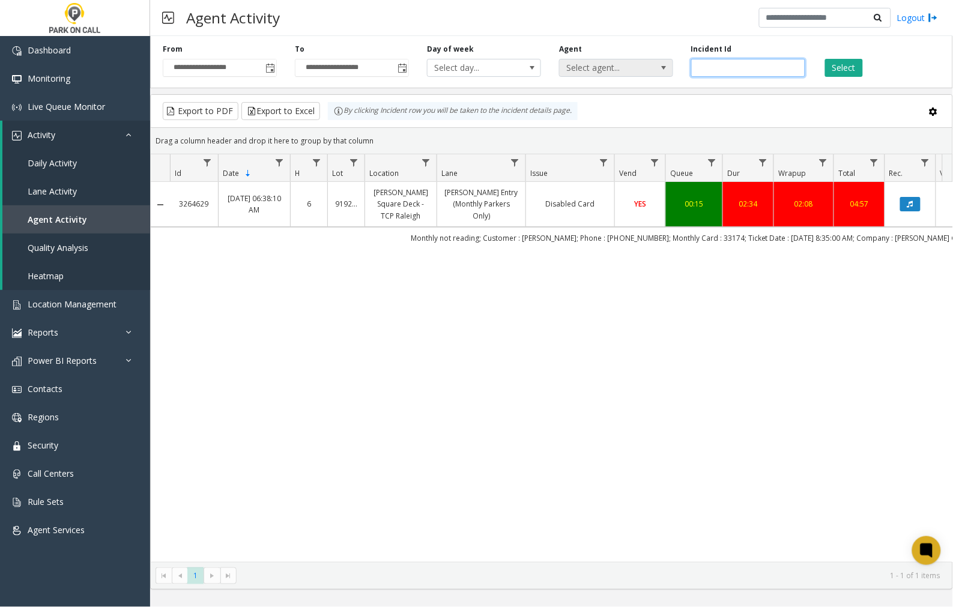
drag, startPoint x: 710, startPoint y: 70, endPoint x: 619, endPoint y: 73, distance: 91.3
click at [619, 73] on div "**********" at bounding box center [551, 59] width 803 height 57
paste input "number"
click at [836, 70] on button "Select" at bounding box center [844, 68] width 38 height 18
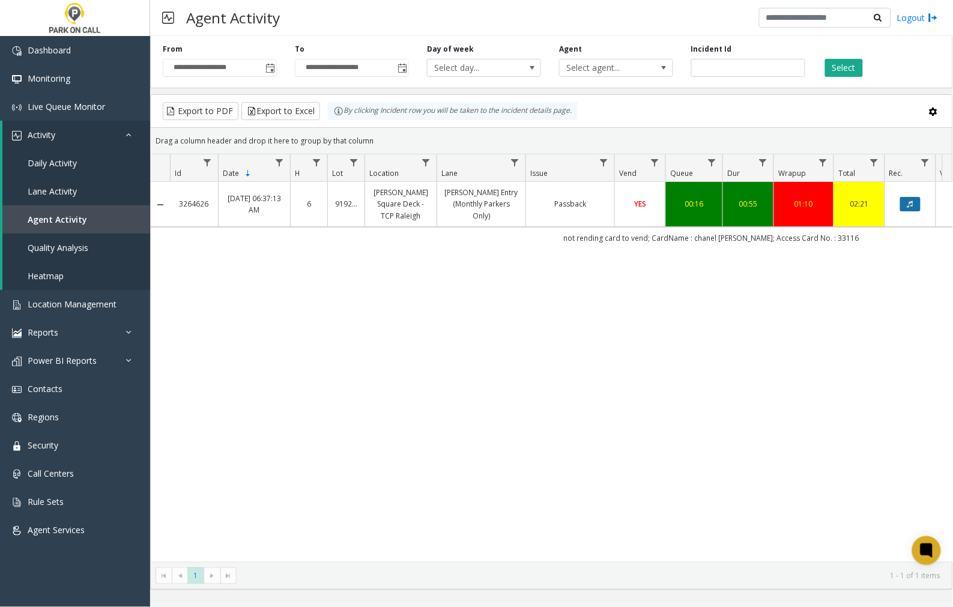
click at [911, 203] on icon "Data table" at bounding box center [910, 204] width 6 height 7
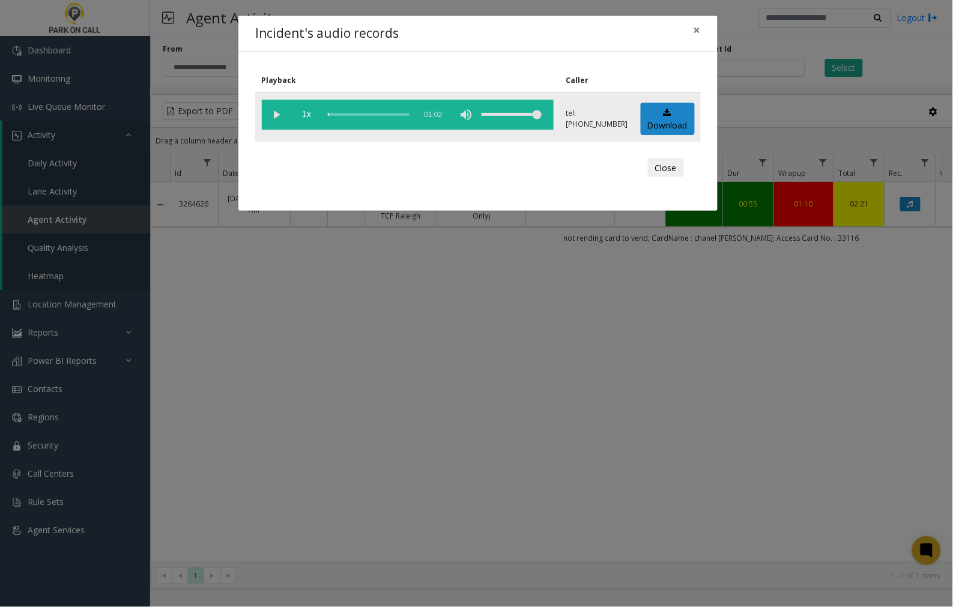
click at [274, 111] on vg-play-pause at bounding box center [277, 115] width 30 height 30
click at [695, 28] on span "×" at bounding box center [697, 30] width 7 height 17
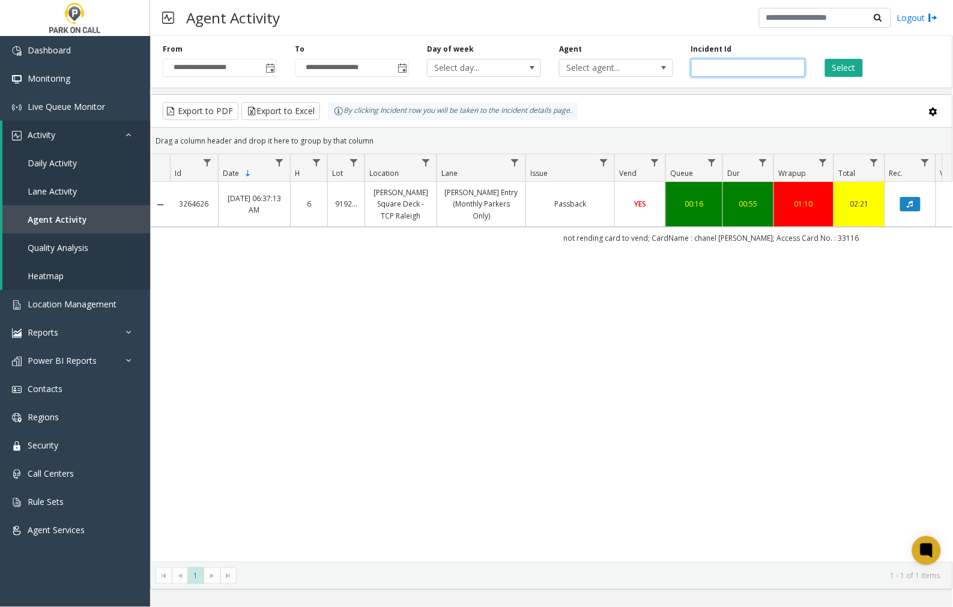
drag, startPoint x: 743, startPoint y: 69, endPoint x: 653, endPoint y: 77, distance: 90.4
click at [653, 77] on div "**********" at bounding box center [551, 59] width 803 height 57
paste input "number"
click at [844, 67] on button "Select" at bounding box center [844, 68] width 38 height 18
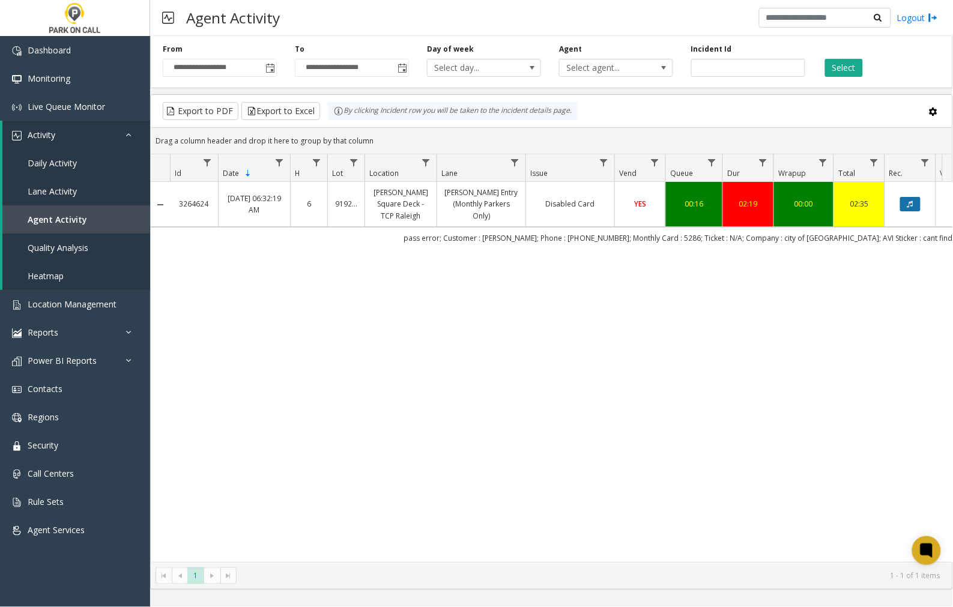
click at [911, 205] on icon "Data table" at bounding box center [910, 204] width 6 height 7
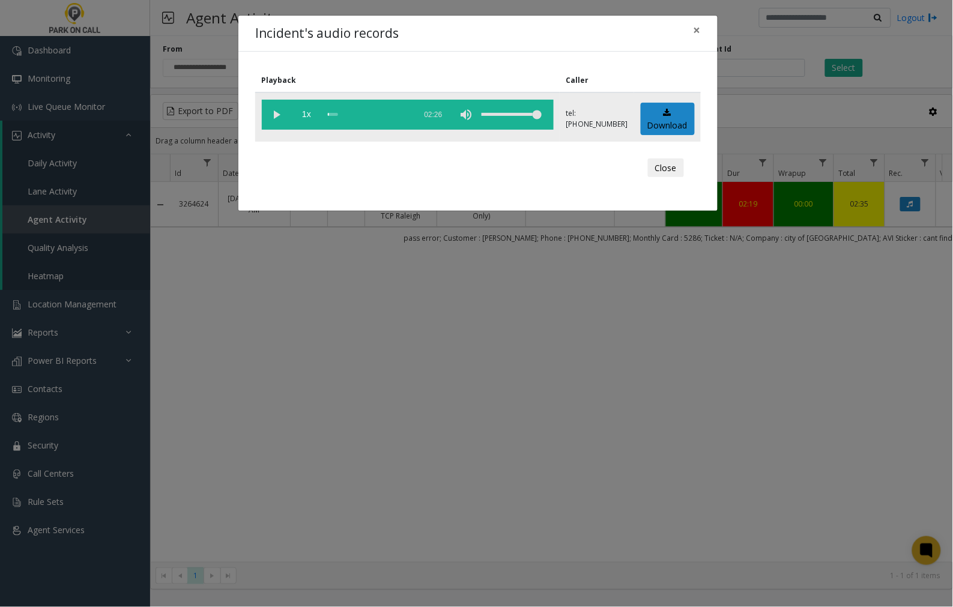
click at [274, 114] on vg-play-pause at bounding box center [277, 115] width 30 height 30
click at [695, 28] on span "×" at bounding box center [697, 30] width 7 height 17
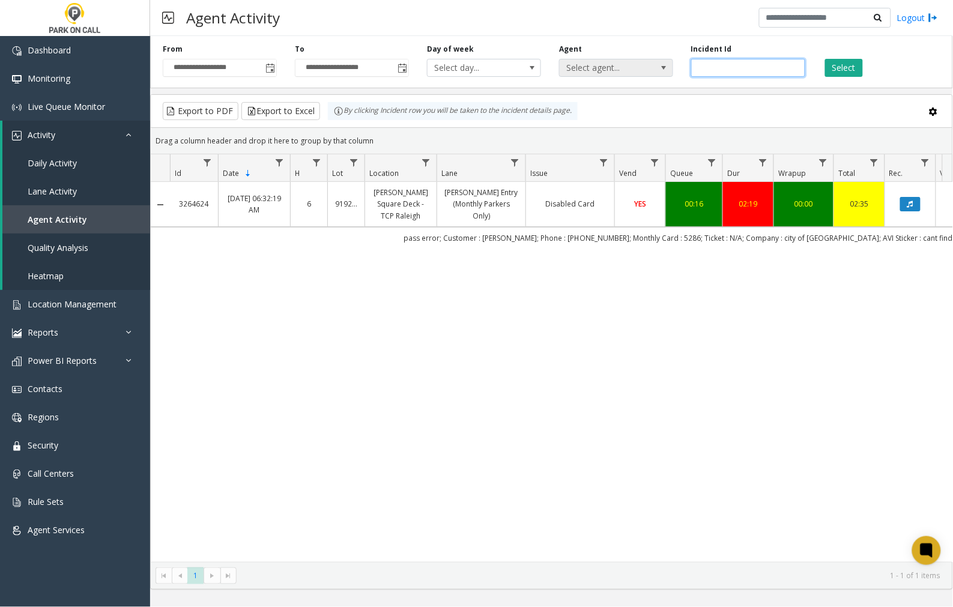
drag, startPoint x: 740, startPoint y: 66, endPoint x: 625, endPoint y: 72, distance: 115.5
click at [625, 72] on div "**********" at bounding box center [551, 59] width 803 height 57
paste input "number"
click at [853, 70] on button "Select" at bounding box center [844, 68] width 38 height 18
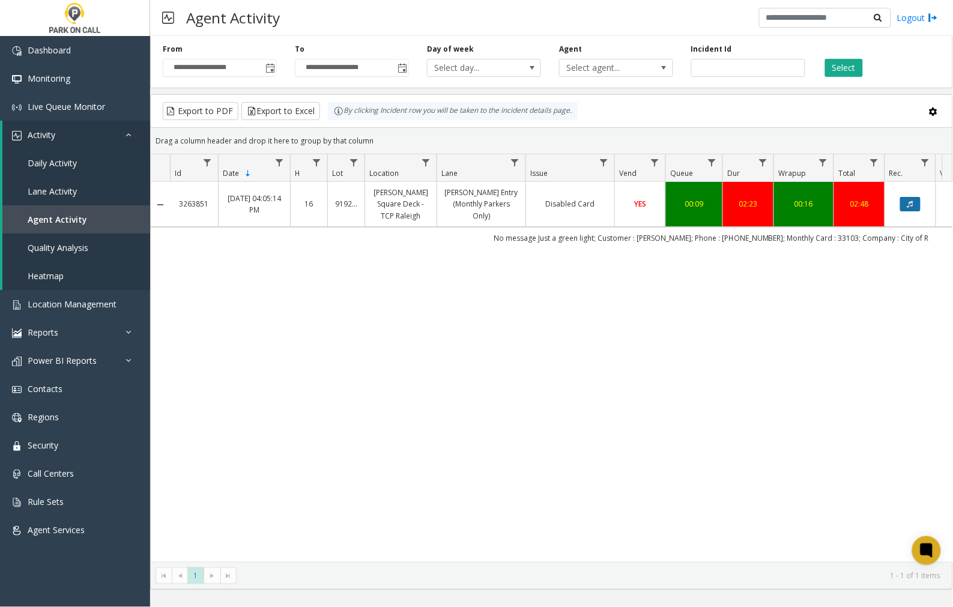
click at [910, 205] on icon "Data table" at bounding box center [910, 204] width 6 height 7
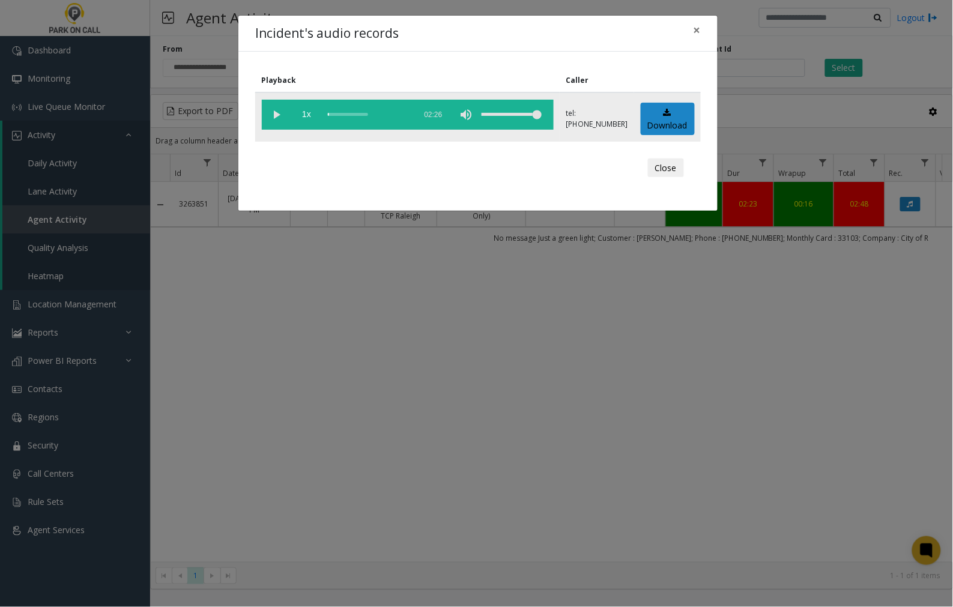
click at [277, 113] on vg-play-pause at bounding box center [277, 115] width 30 height 30
click at [697, 29] on span "×" at bounding box center [697, 30] width 7 height 17
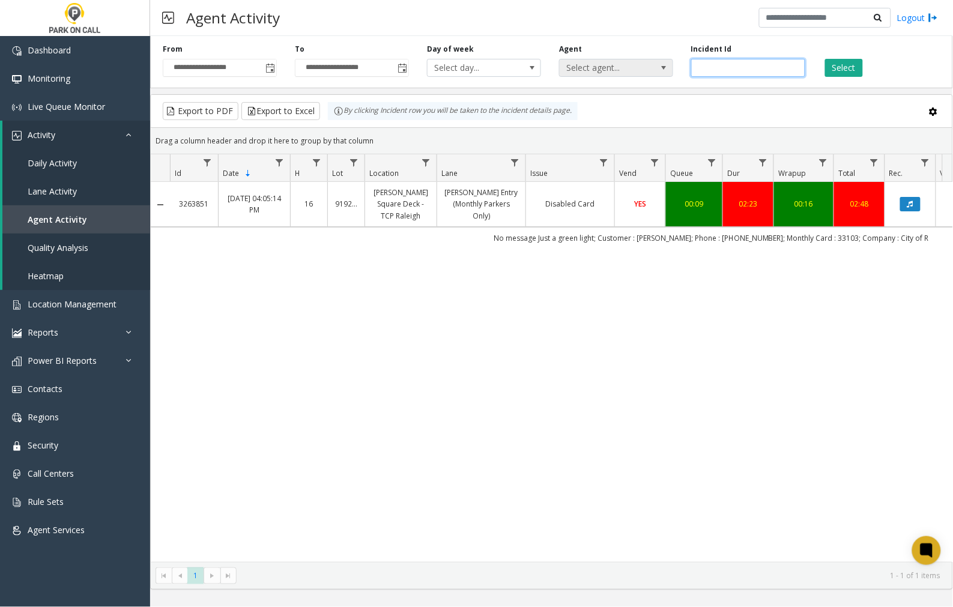
drag, startPoint x: 742, startPoint y: 66, endPoint x: 670, endPoint y: 70, distance: 72.2
click at [670, 70] on div "**********" at bounding box center [551, 59] width 803 height 57
paste input "number"
click at [847, 68] on button "Select" at bounding box center [844, 68] width 38 height 18
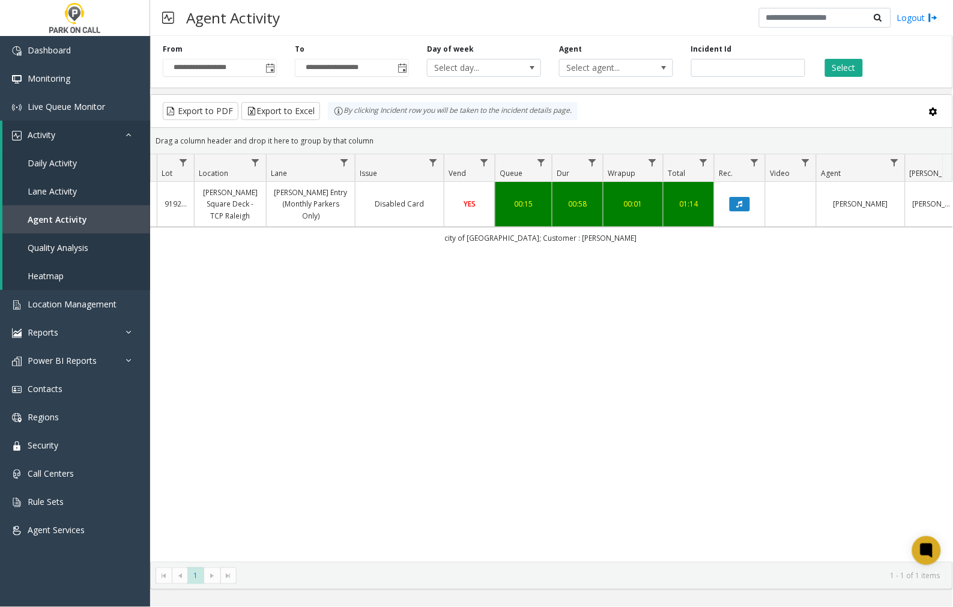
scroll to position [0, 176]
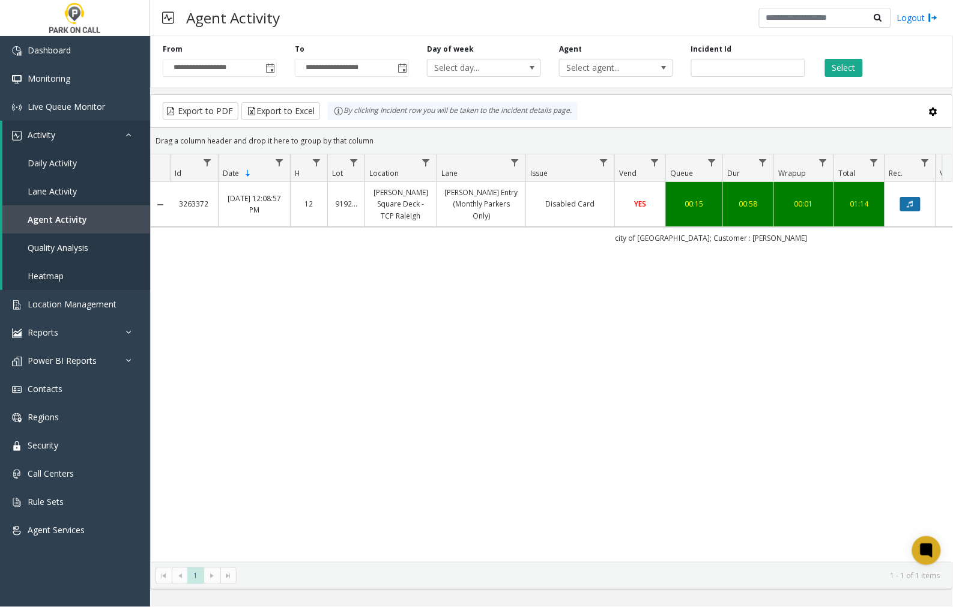
click at [906, 202] on button "Data table" at bounding box center [910, 204] width 20 height 14
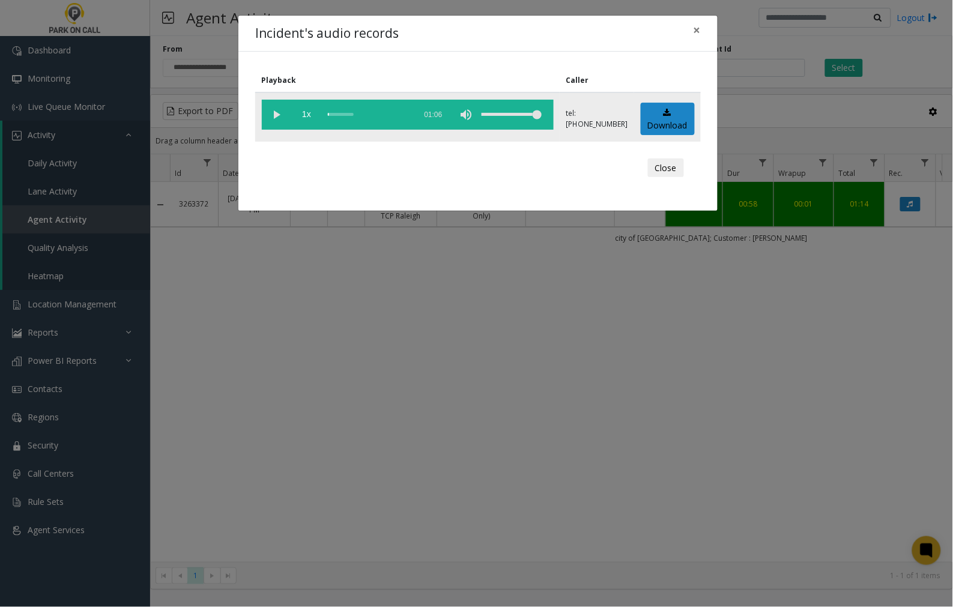
click at [277, 112] on vg-play-pause at bounding box center [277, 115] width 30 height 30
click at [698, 30] on span "×" at bounding box center [697, 30] width 7 height 17
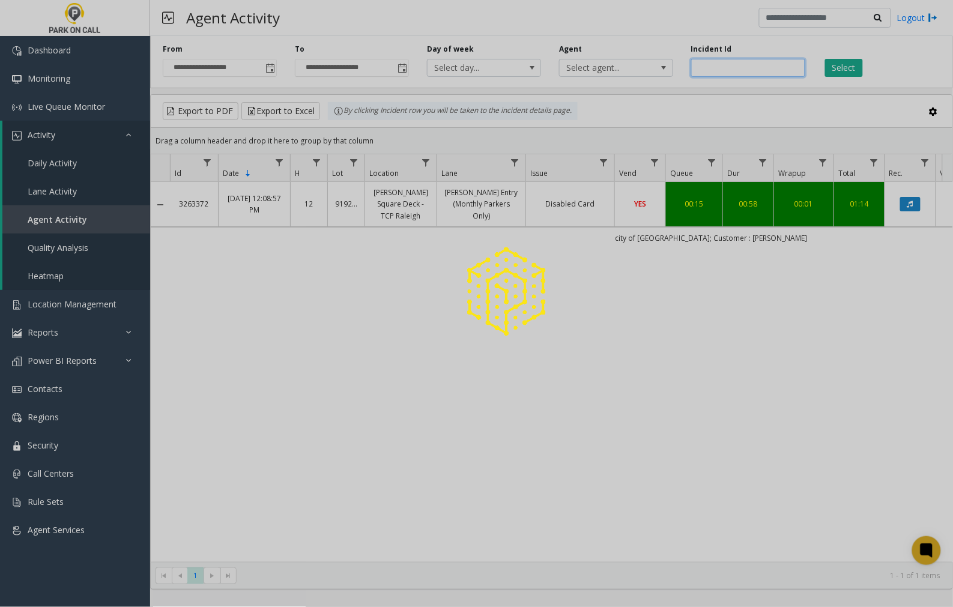
drag, startPoint x: 740, startPoint y: 66, endPoint x: 589, endPoint y: 82, distance: 151.6
click at [589, 82] on app-root "**********" at bounding box center [476, 303] width 953 height 607
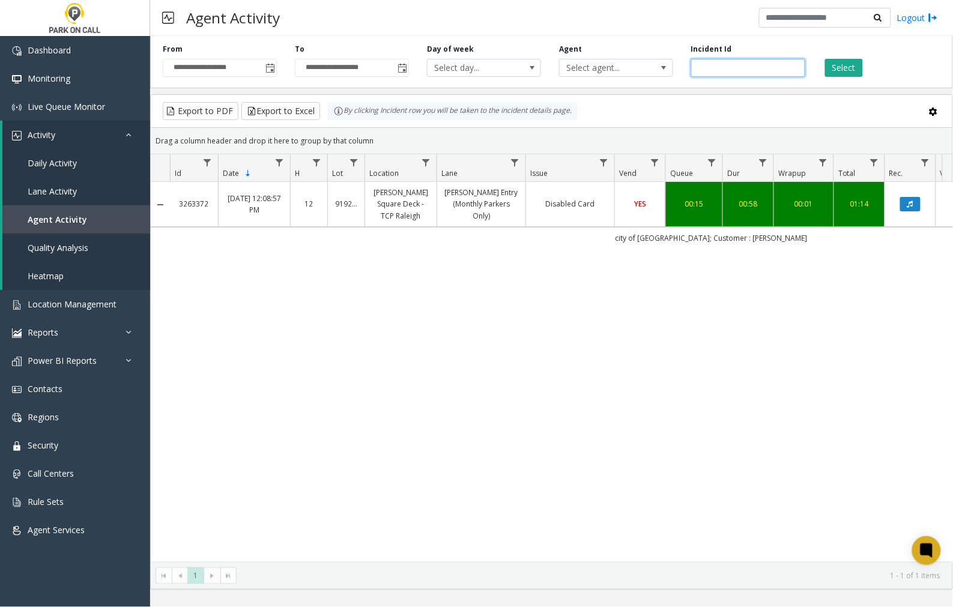
paste input "number"
click at [847, 68] on button "Select" at bounding box center [844, 68] width 38 height 18
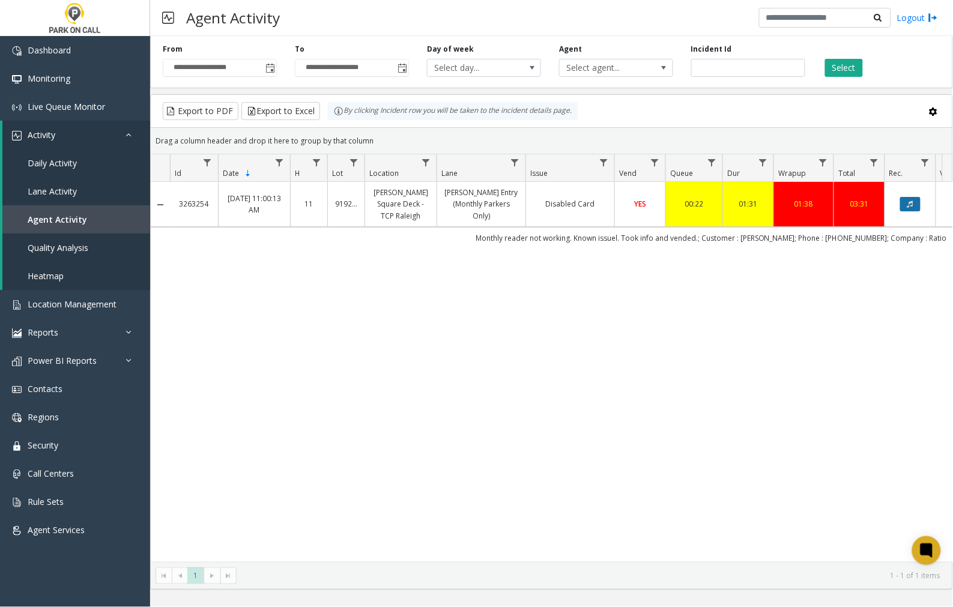
click at [915, 202] on button "Data table" at bounding box center [910, 204] width 20 height 14
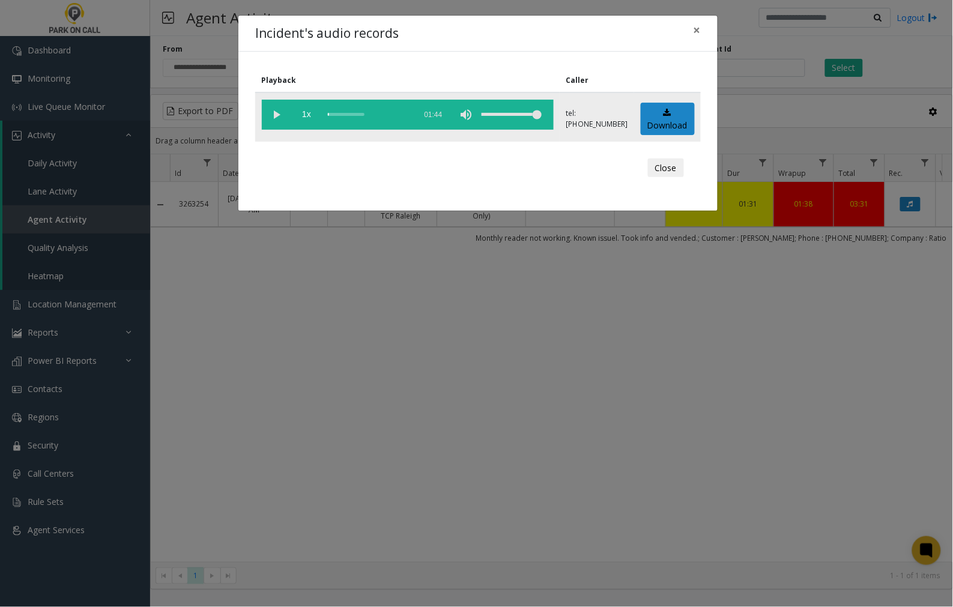
click at [276, 114] on vg-play-pause at bounding box center [277, 115] width 30 height 30
click at [695, 29] on span "×" at bounding box center [697, 30] width 7 height 17
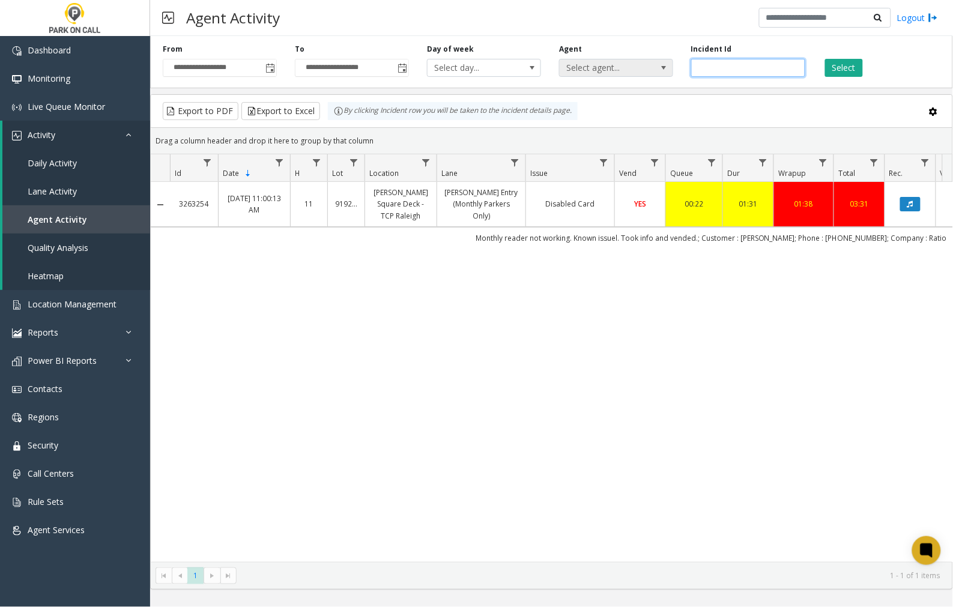
drag, startPoint x: 741, startPoint y: 69, endPoint x: 664, endPoint y: 74, distance: 77.7
click at [665, 74] on div "**********" at bounding box center [551, 59] width 803 height 57
paste input "number"
type input "*******"
click at [855, 69] on button "Select" at bounding box center [844, 68] width 38 height 18
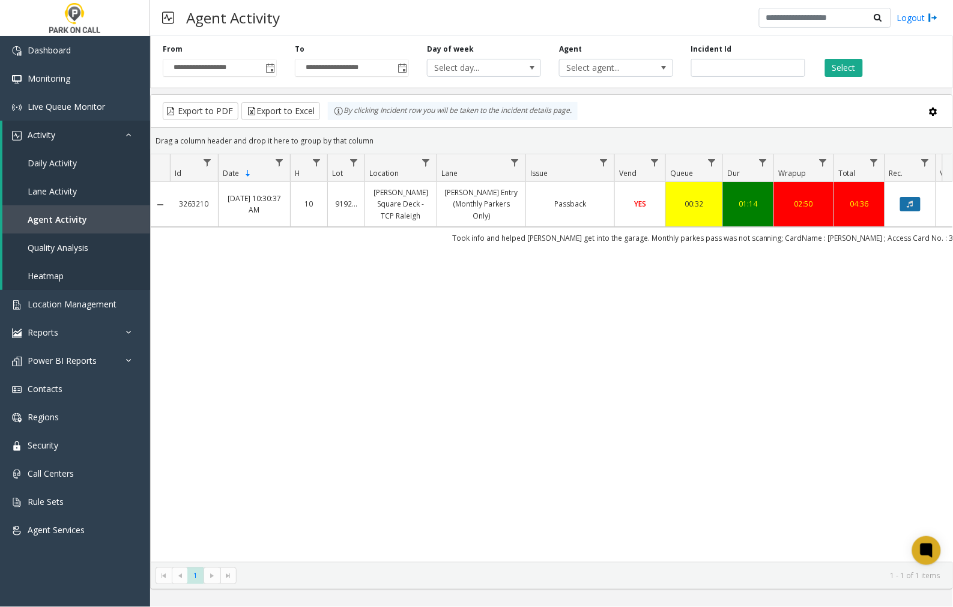
click at [913, 205] on icon "Data table" at bounding box center [910, 204] width 6 height 7
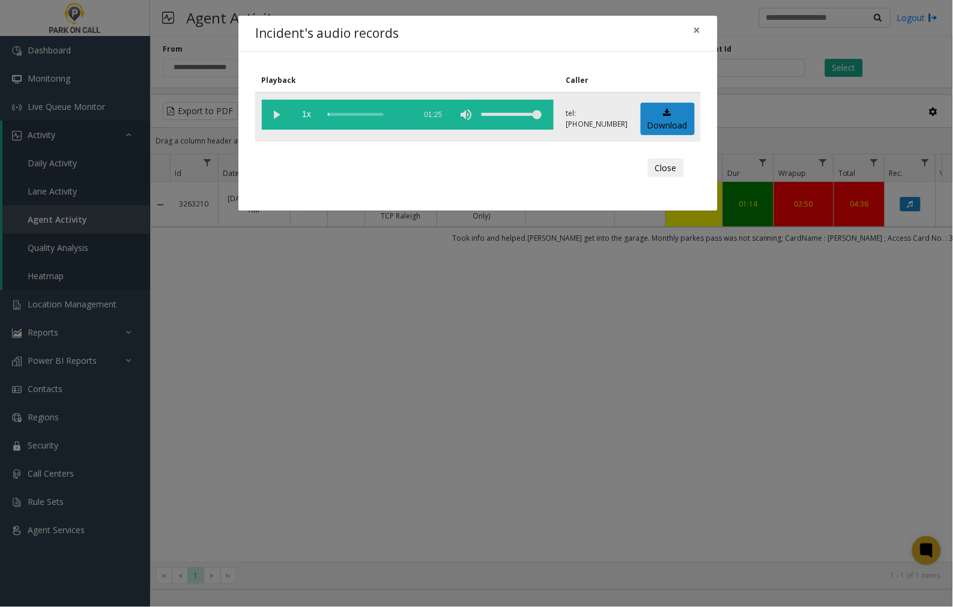
click at [272, 110] on vg-play-pause at bounding box center [277, 115] width 30 height 30
click at [700, 28] on span "×" at bounding box center [697, 30] width 7 height 17
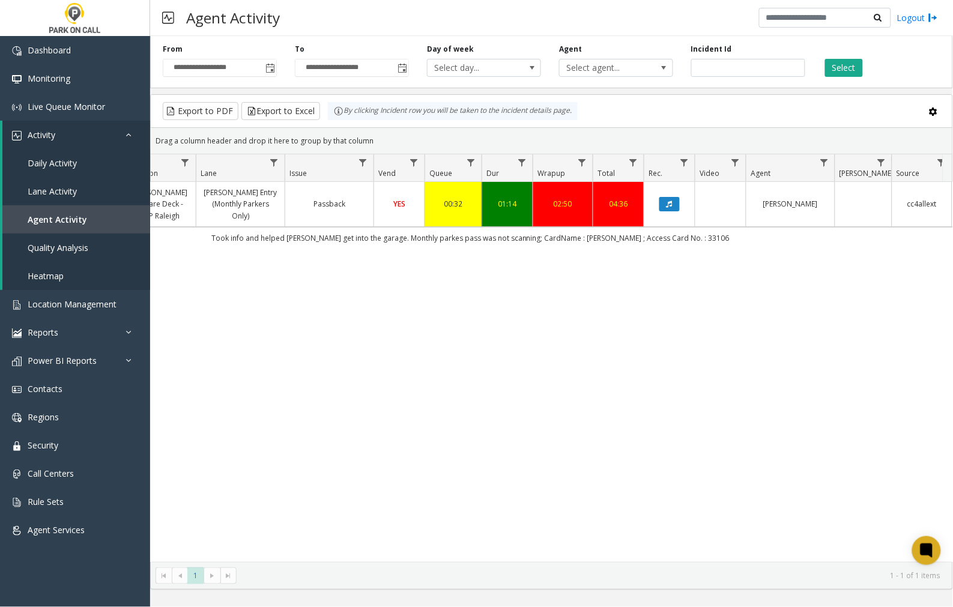
scroll to position [0, 309]
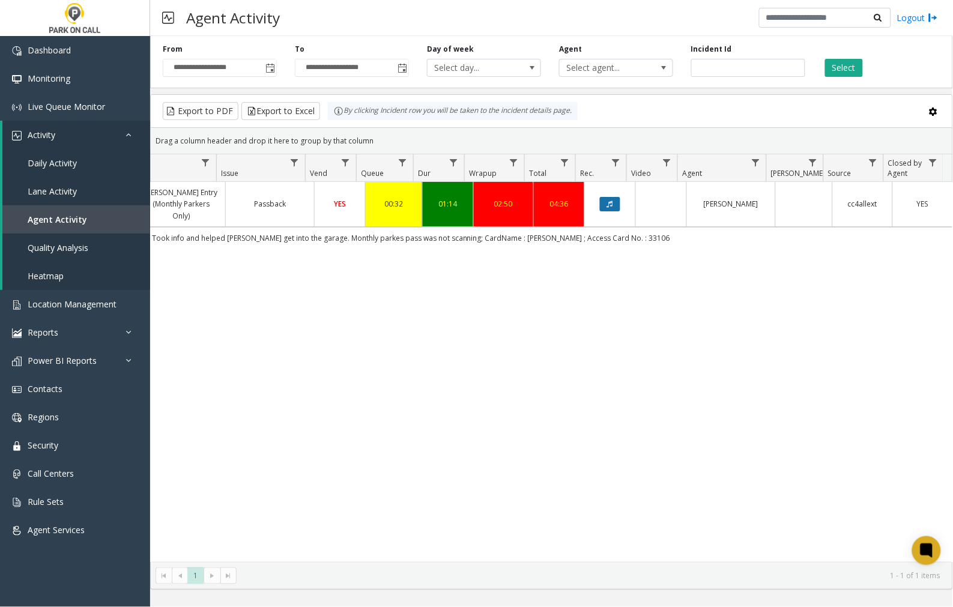
click at [604, 203] on button "Data table" at bounding box center [610, 204] width 20 height 14
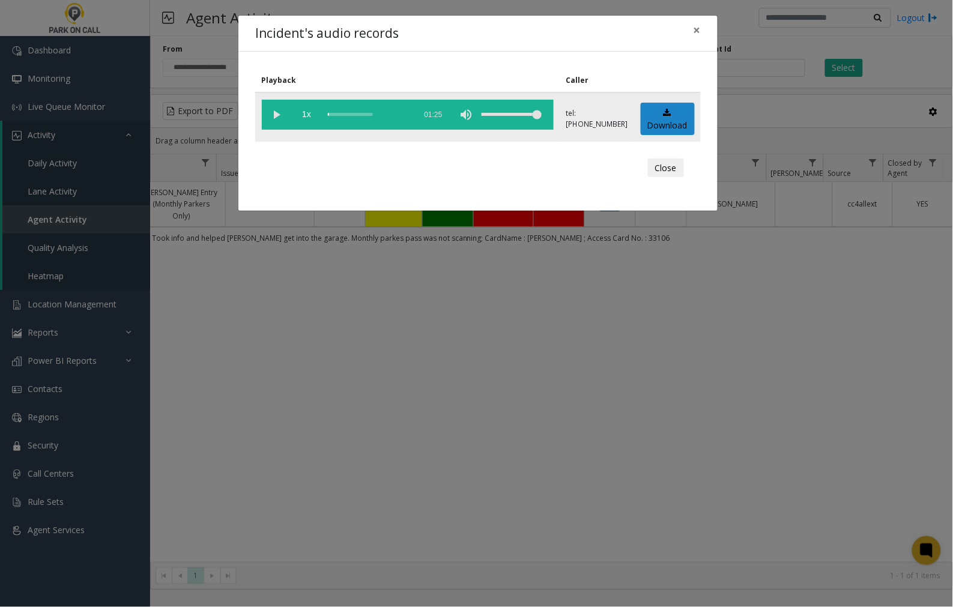
click at [283, 114] on vg-play-pause at bounding box center [277, 115] width 30 height 30
click at [274, 112] on vg-play-pause at bounding box center [277, 115] width 30 height 30
click at [275, 113] on vg-play-pause at bounding box center [277, 115] width 30 height 30
click at [277, 113] on vg-play-pause at bounding box center [277, 115] width 30 height 30
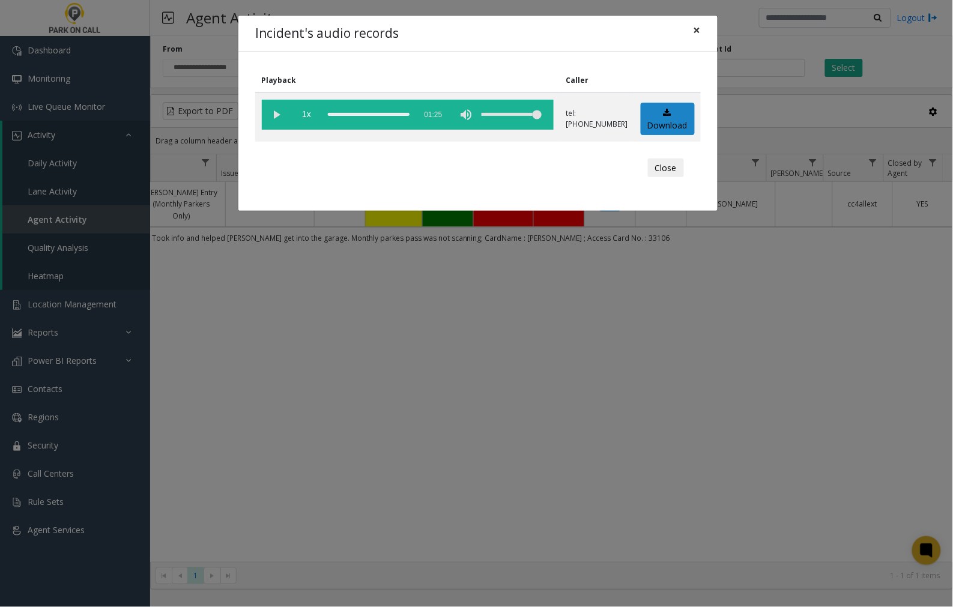
click at [697, 29] on span "×" at bounding box center [697, 30] width 7 height 17
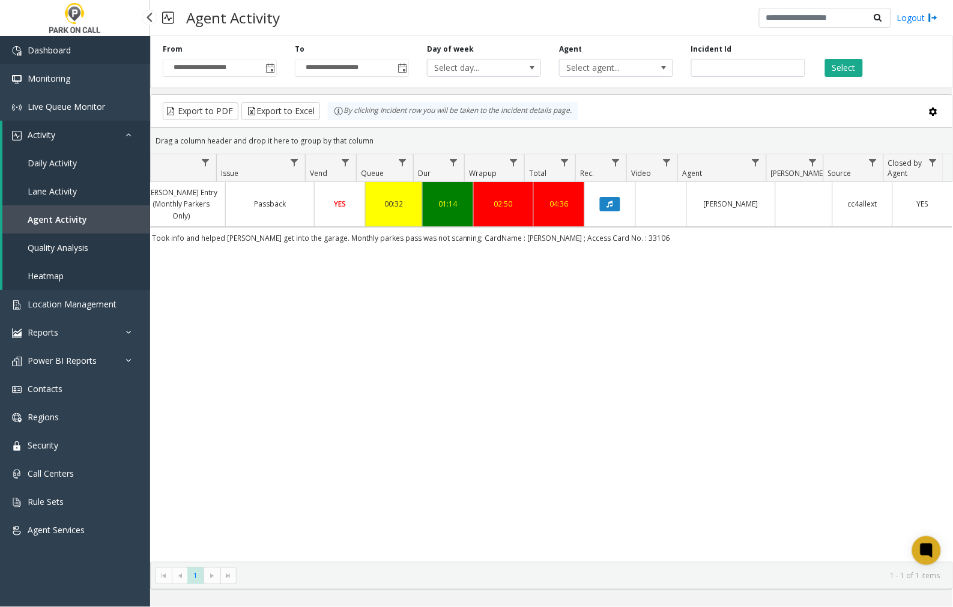
click at [52, 44] on span "Dashboard" at bounding box center [49, 49] width 43 height 11
